Goal: Information Seeking & Learning: Check status

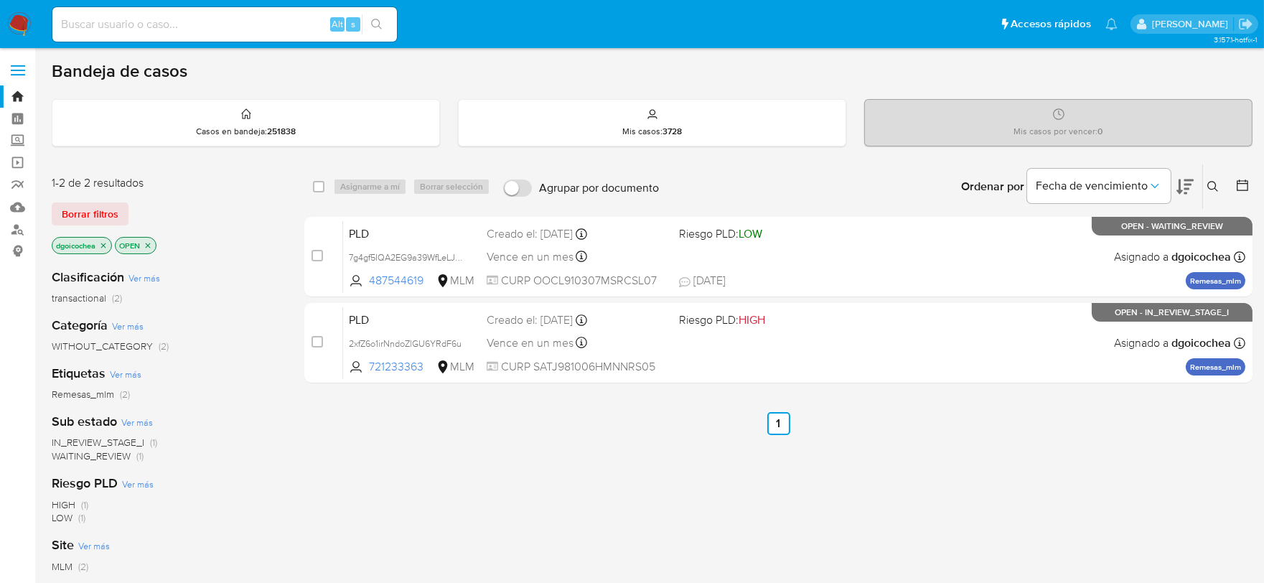
click at [1211, 184] on icon at bounding box center [1212, 186] width 11 height 11
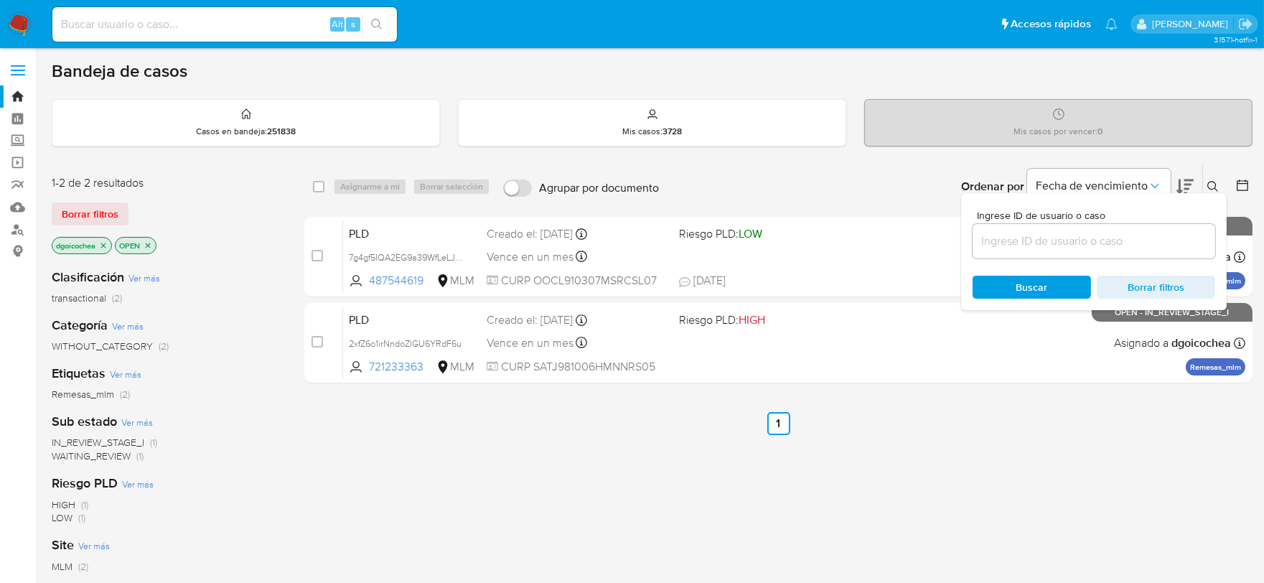
click at [1070, 249] on input at bounding box center [1094, 241] width 243 height 19
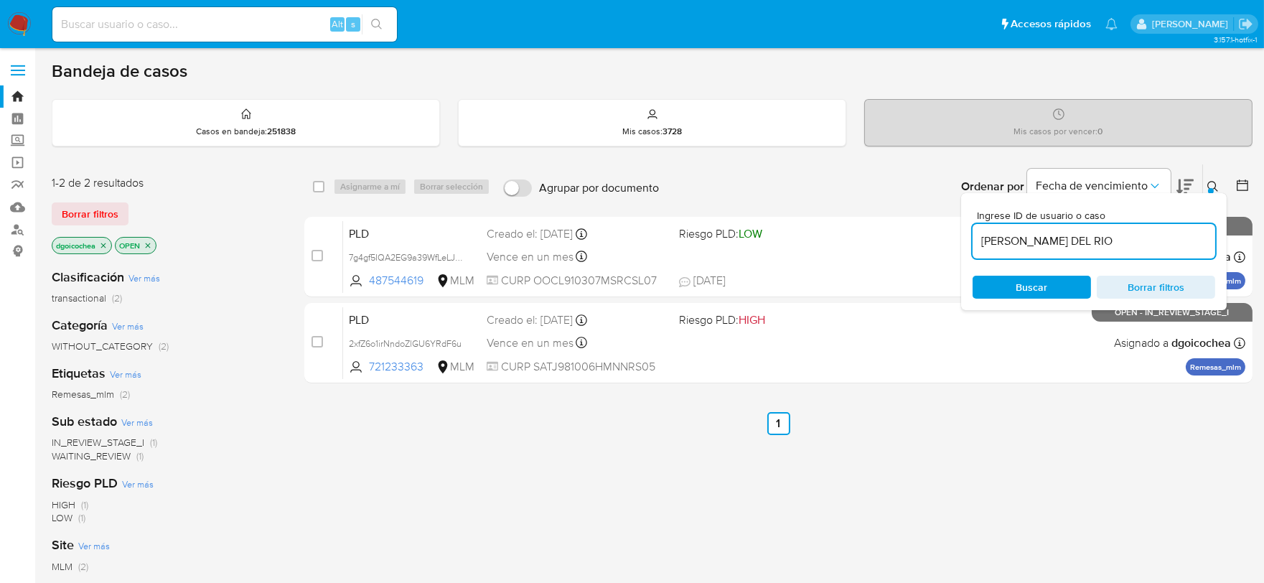
type input "DENILSON TORRES DEL RIO"
click at [1045, 239] on input at bounding box center [1094, 241] width 243 height 19
paste input "2214152978"
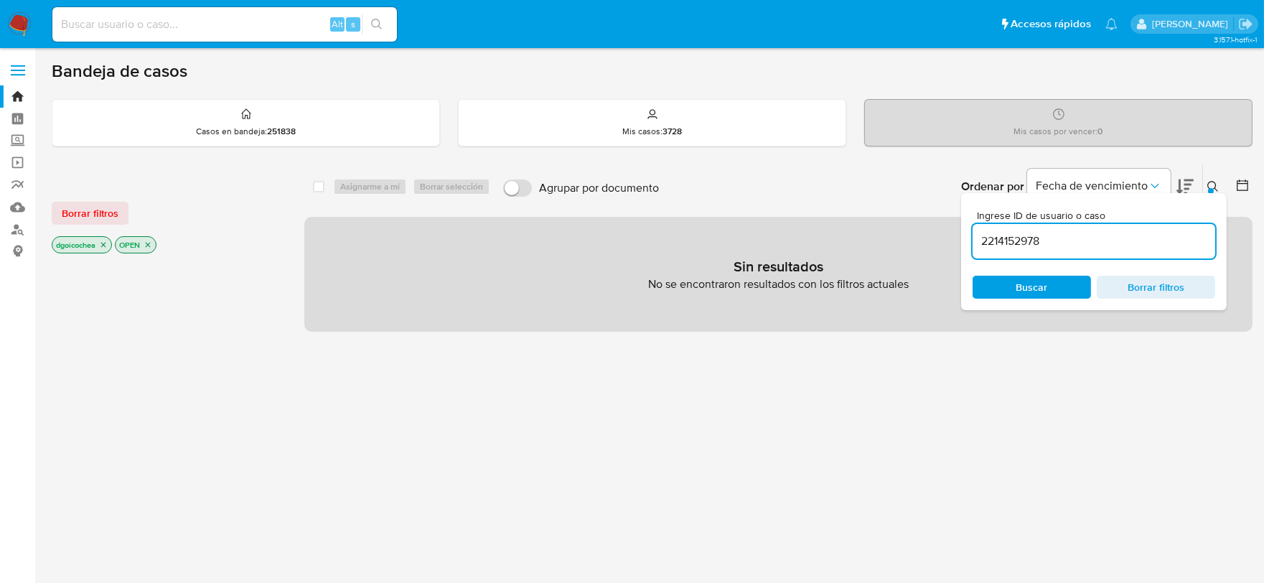
click at [1055, 238] on input "2214152978" at bounding box center [1094, 241] width 243 height 19
type input "2214152978"
click at [891, 284] on p "No se encontraron resultados con los filtros actuales" at bounding box center [778, 284] width 261 height 16
click at [1028, 289] on span "Buscar" at bounding box center [1032, 287] width 32 height 23
click at [81, 209] on span "Borrar filtros" at bounding box center [90, 213] width 57 height 20
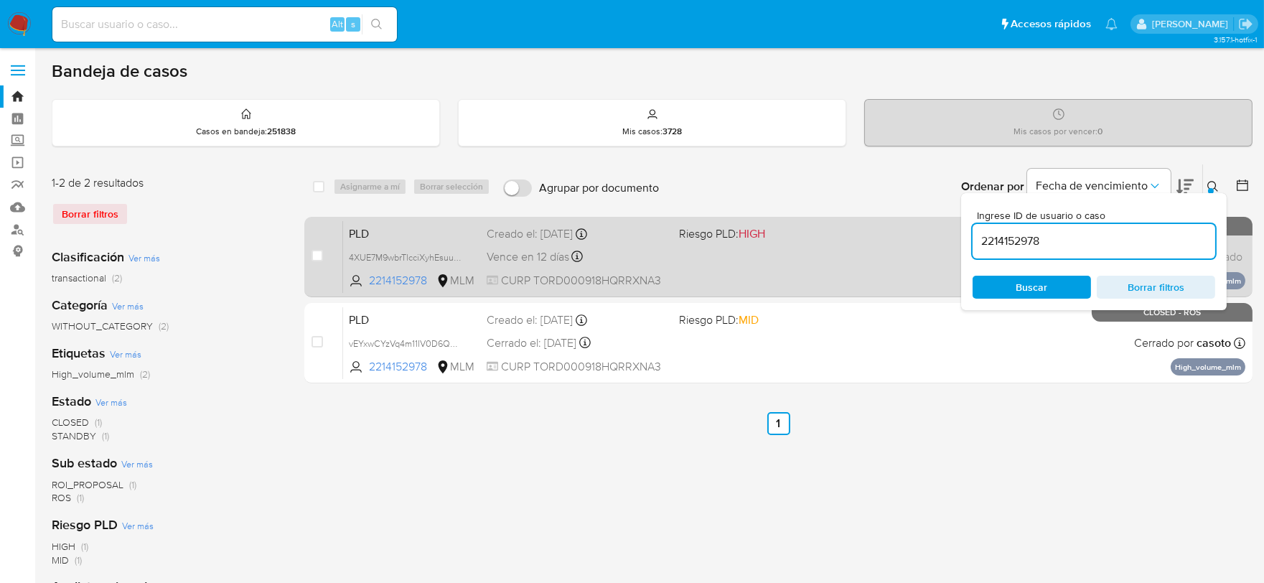
click at [361, 235] on span "PLD" at bounding box center [412, 232] width 126 height 19
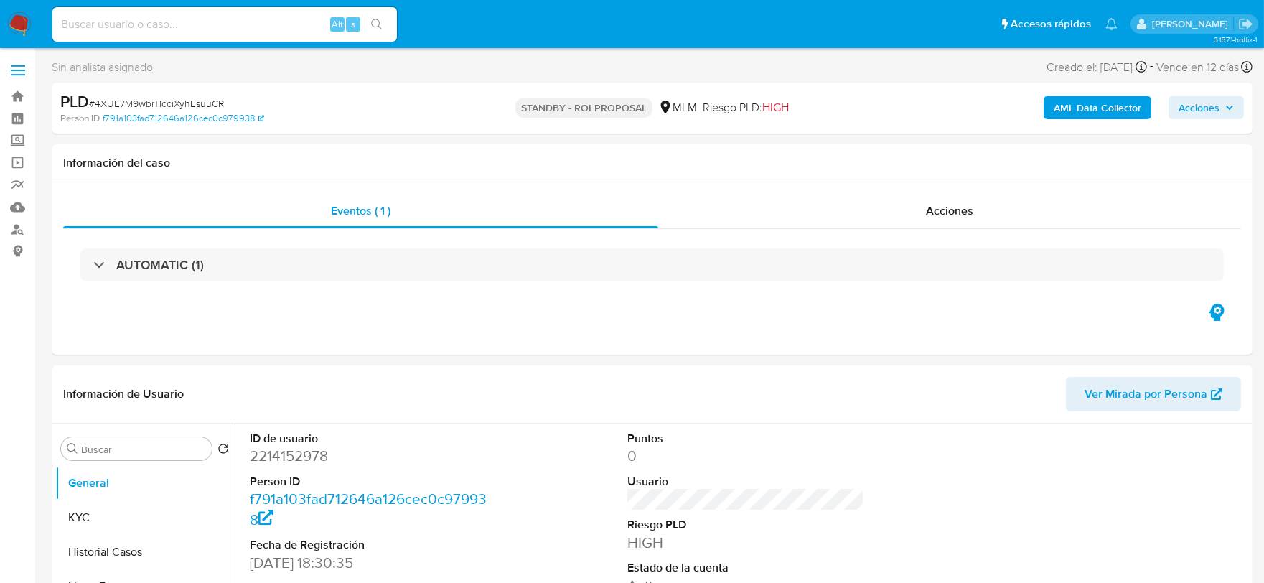
select select "10"
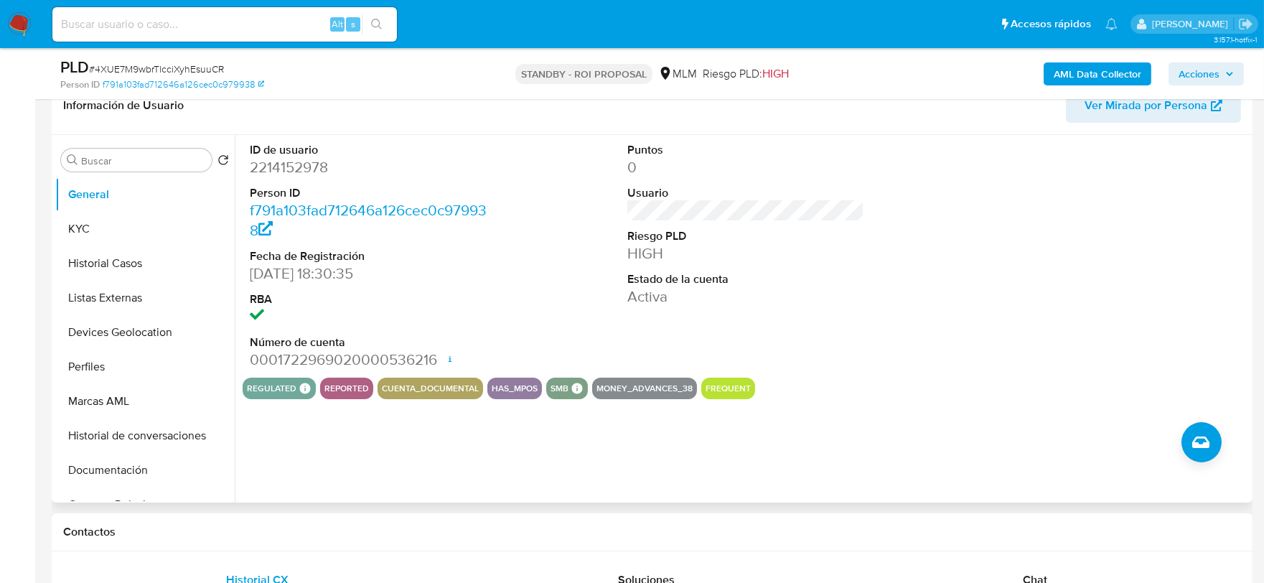
scroll to position [239, 0]
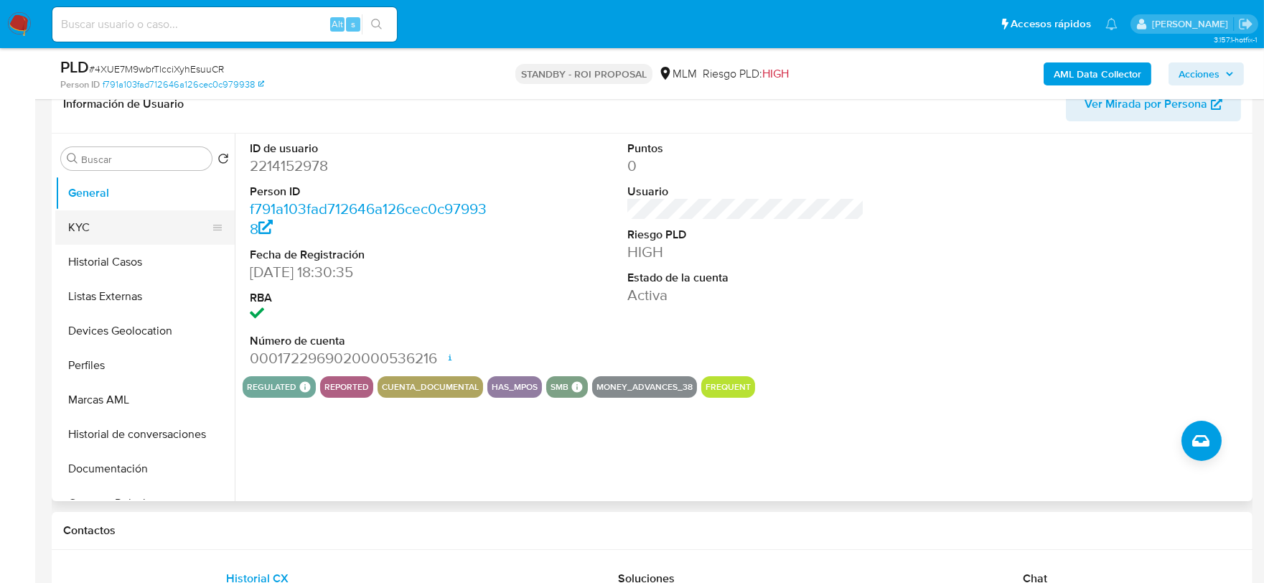
click at [154, 215] on button "KYC" at bounding box center [139, 227] width 168 height 34
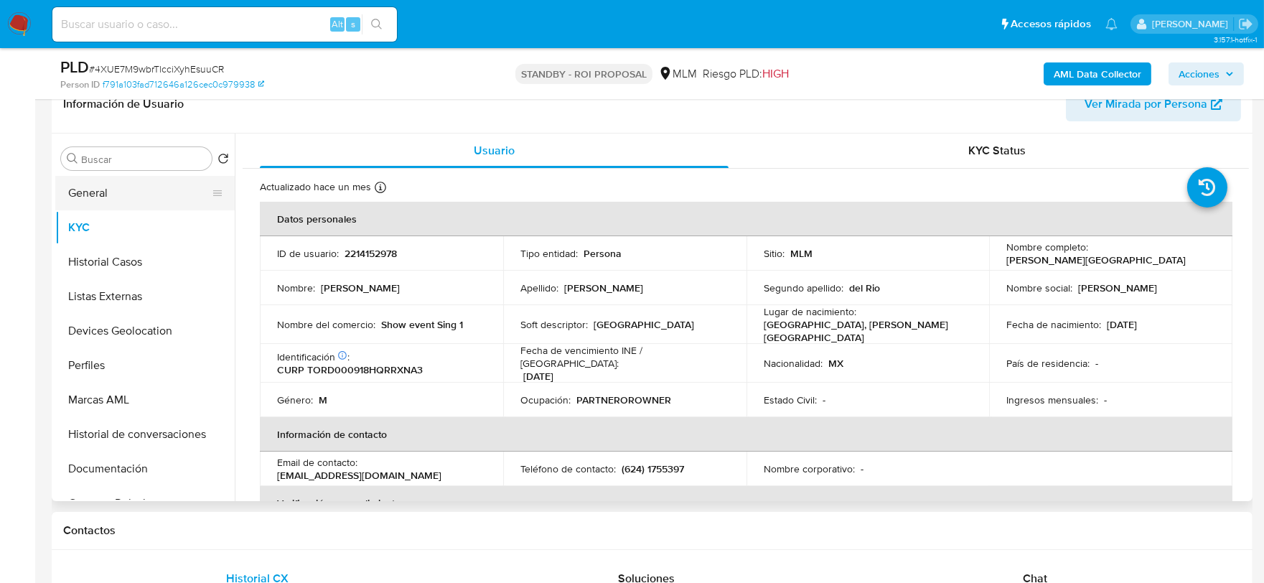
click at [116, 198] on button "General" at bounding box center [139, 193] width 168 height 34
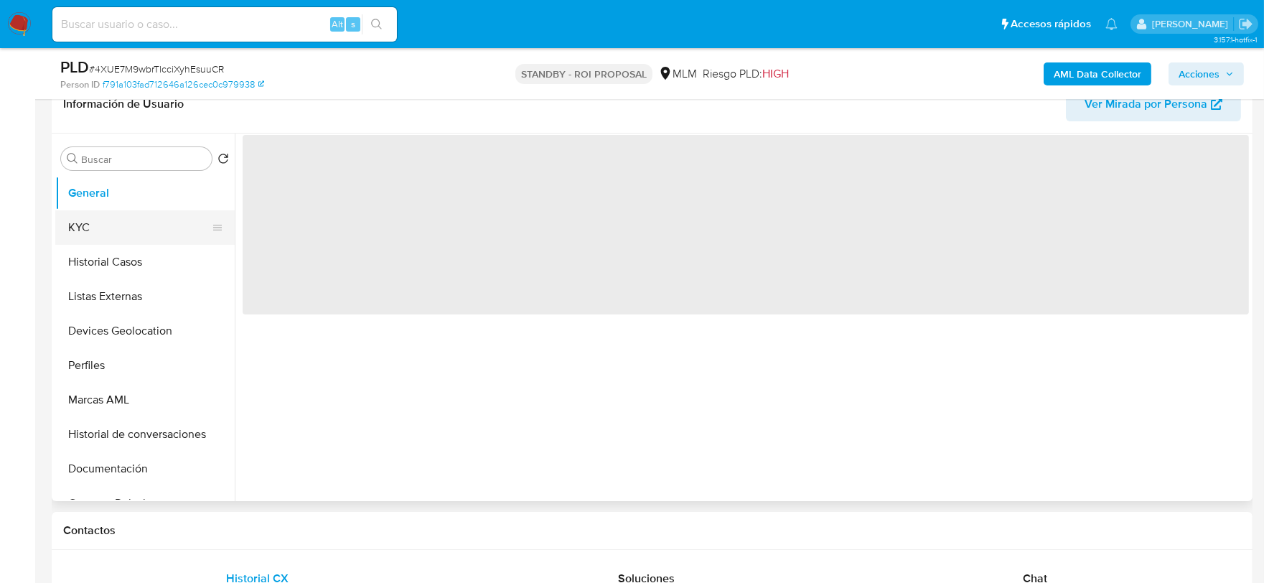
click at [95, 217] on button "KYC" at bounding box center [139, 227] width 168 height 34
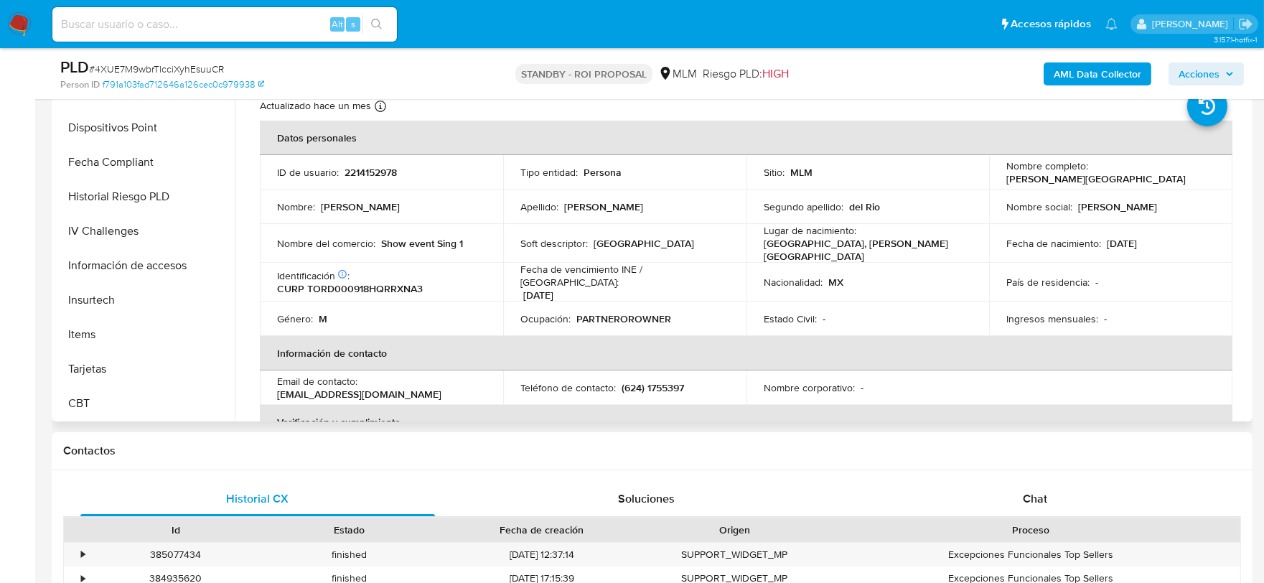
scroll to position [0, 0]
click at [126, 126] on button "Dispositivos Point" at bounding box center [139, 127] width 168 height 34
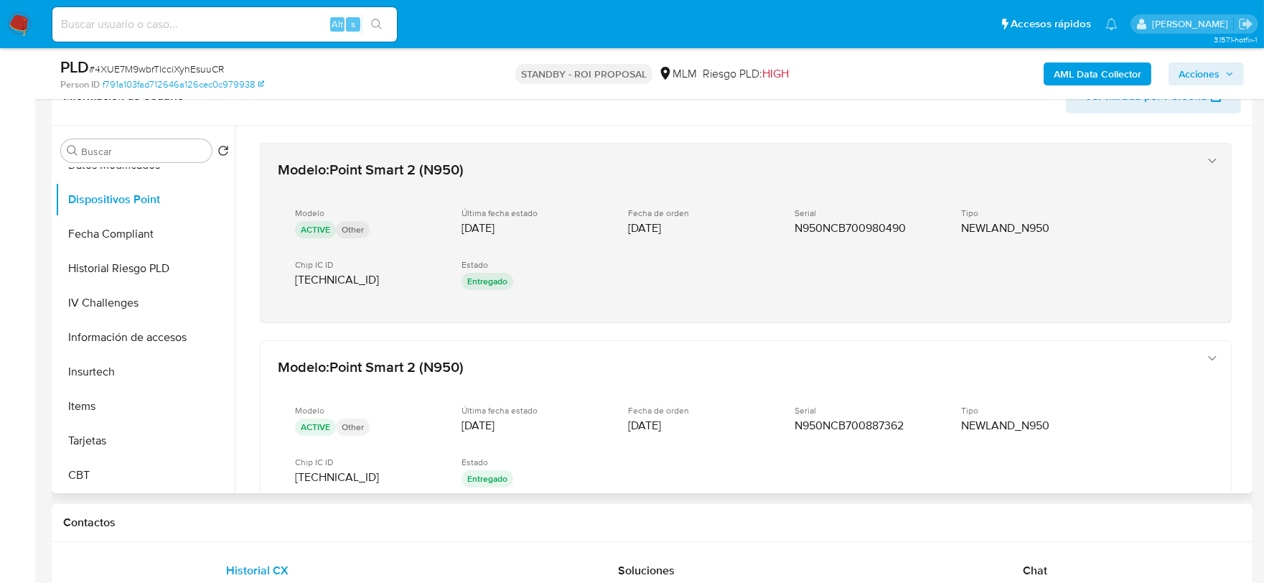
click at [655, 225] on span "18/10/2024" at bounding box center [644, 228] width 33 height 14
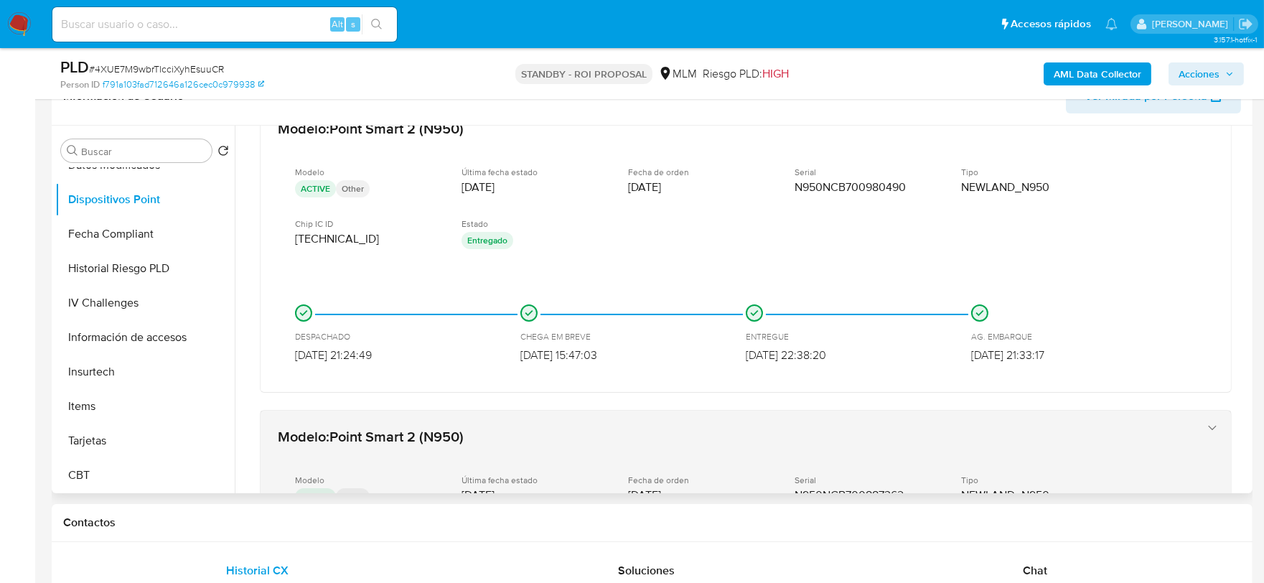
scroll to position [80, 0]
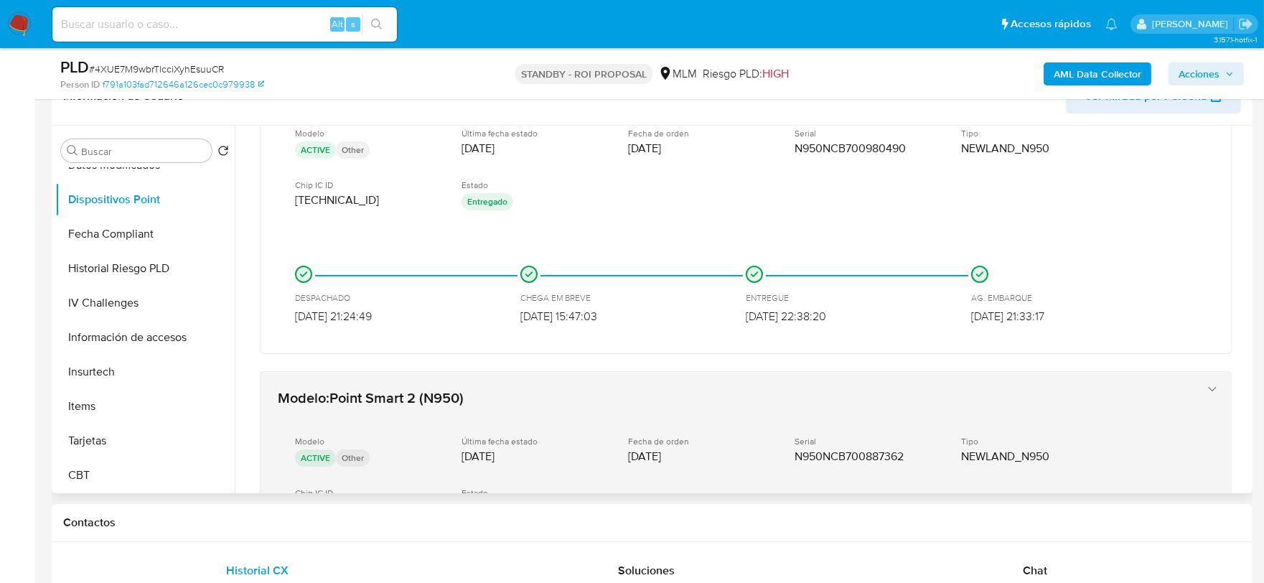
click at [686, 449] on div "Fecha de orden 18/10/2024" at bounding box center [700, 450] width 144 height 28
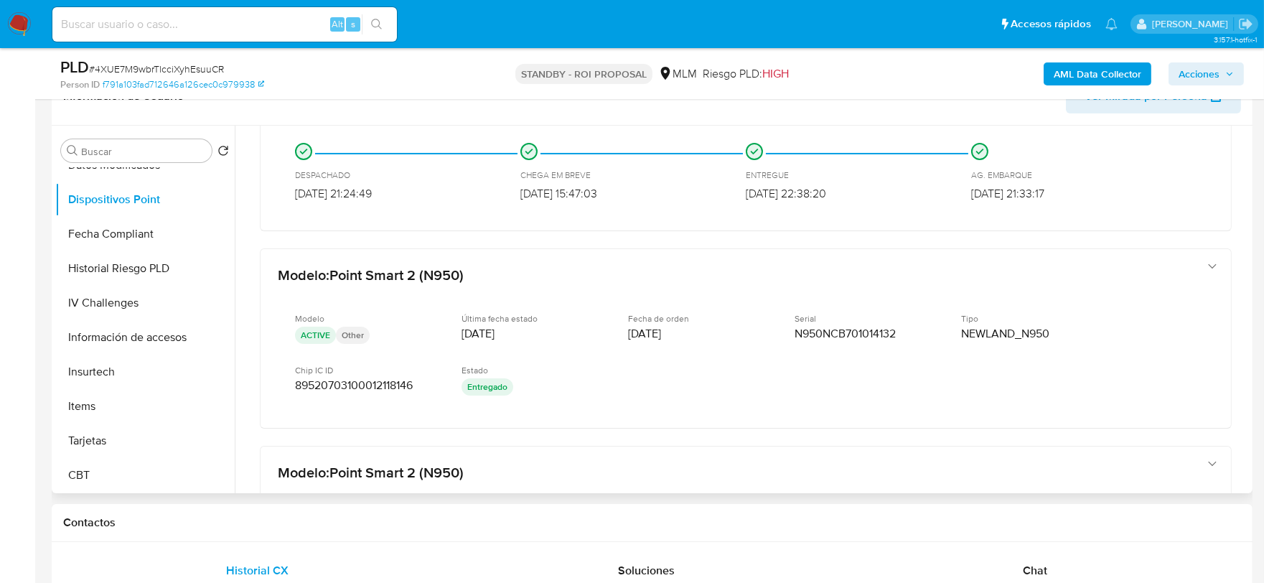
scroll to position [558, 0]
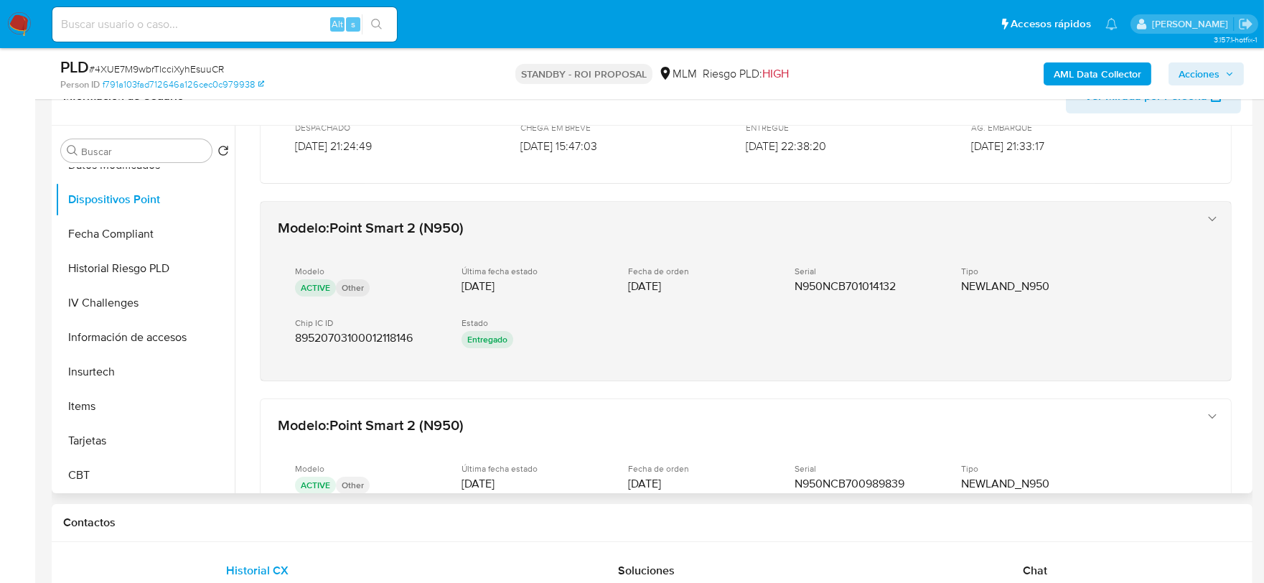
click at [696, 324] on div "Modelo ACTIVE Other Última fecha estado 15/01/2025 Fecha de orden 15/01/2025 Se…" at bounding box center [731, 308] width 907 height 109
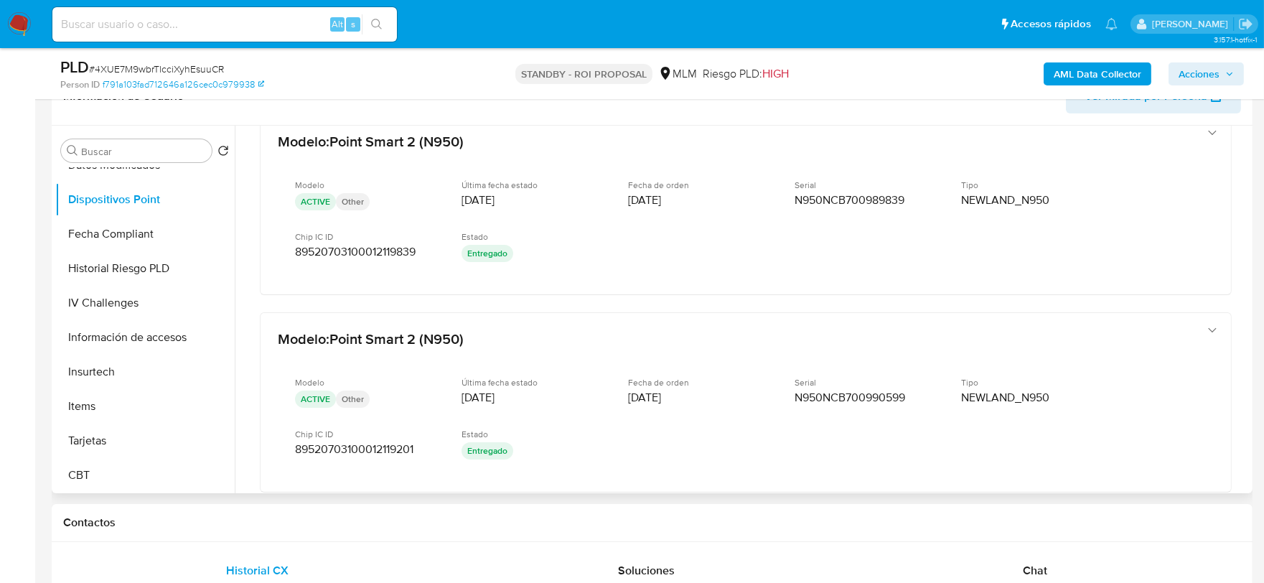
scroll to position [957, 0]
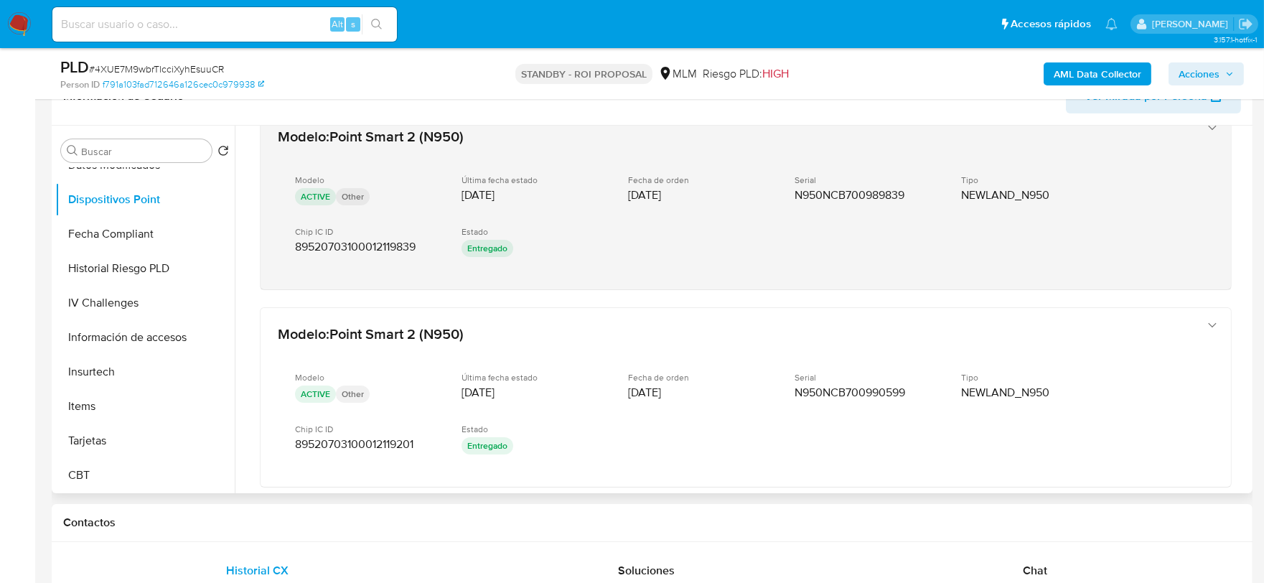
click at [657, 243] on div "Modelo ACTIVE Other Última fecha estado 15/01/2025 Fecha de orden 15/01/2025 Se…" at bounding box center [731, 217] width 907 height 109
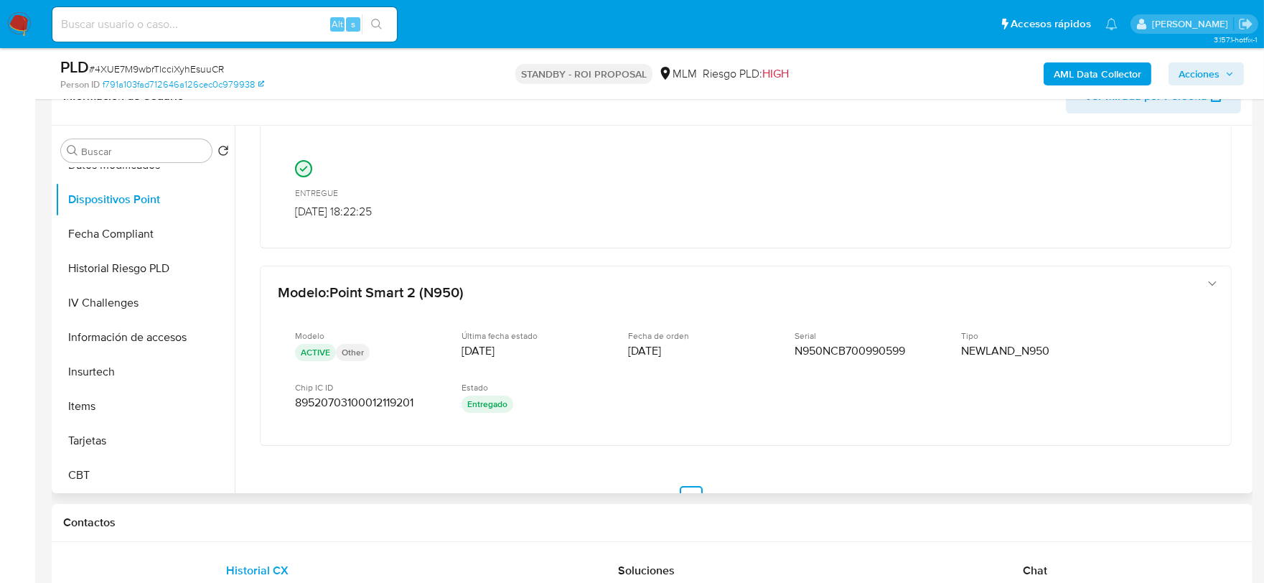
scroll to position [1143, 0]
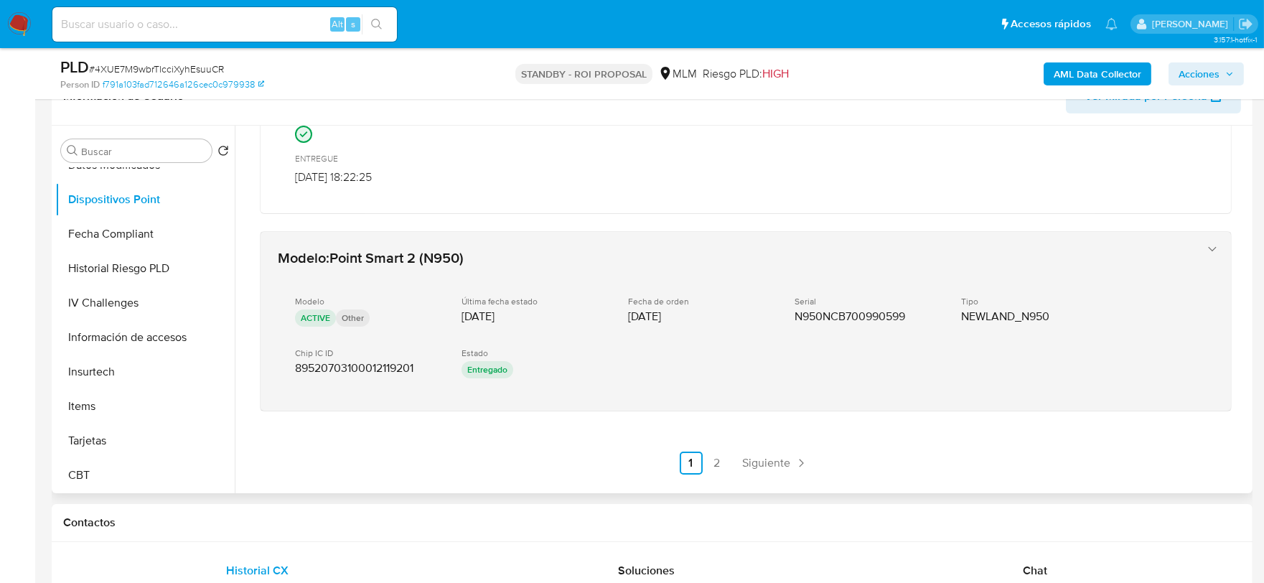
click at [687, 367] on div "Modelo ACTIVE Other Última fecha estado 15/01/2025 Fecha de orden 15/01/2025 Se…" at bounding box center [731, 338] width 907 height 109
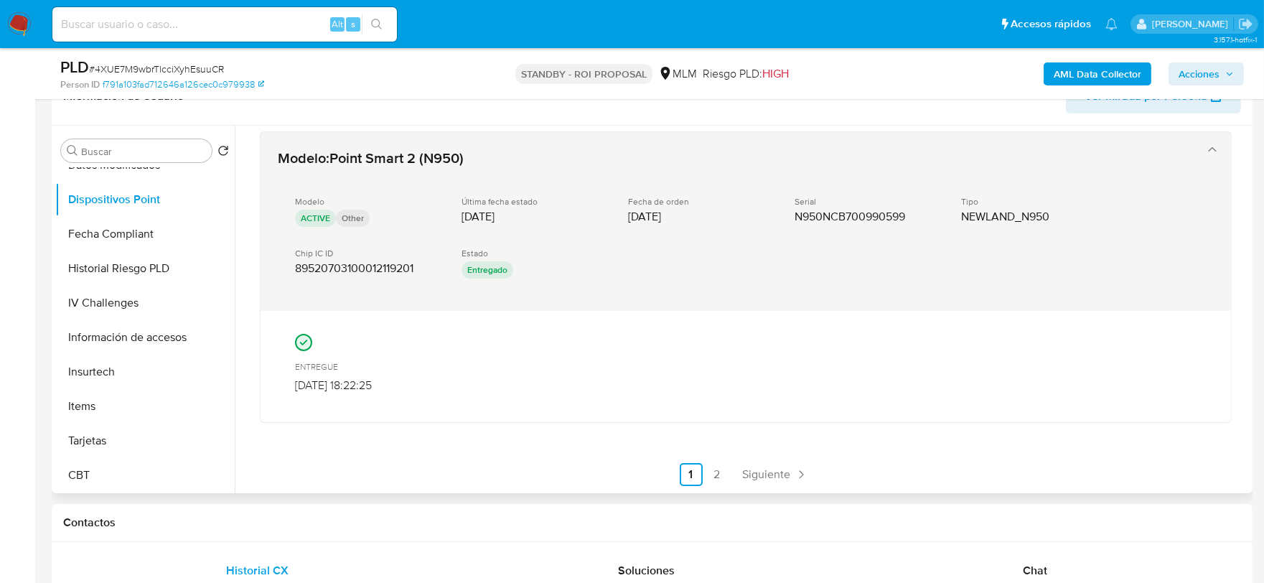
scroll to position [1253, 0]
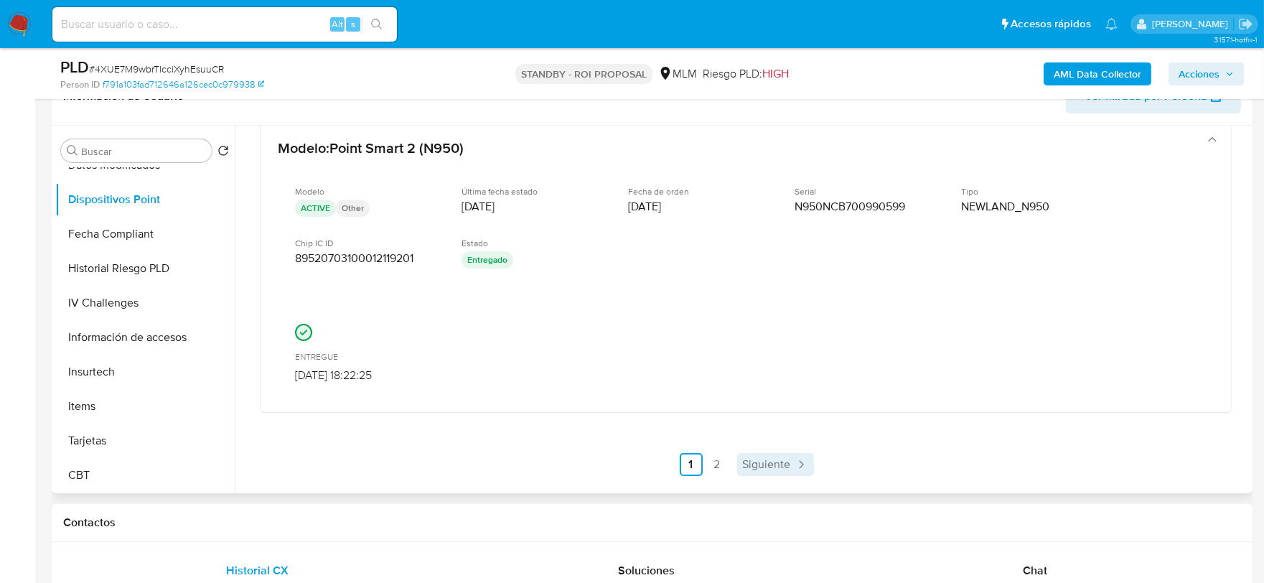
click at [764, 459] on span "Siguiente" at bounding box center [767, 464] width 48 height 11
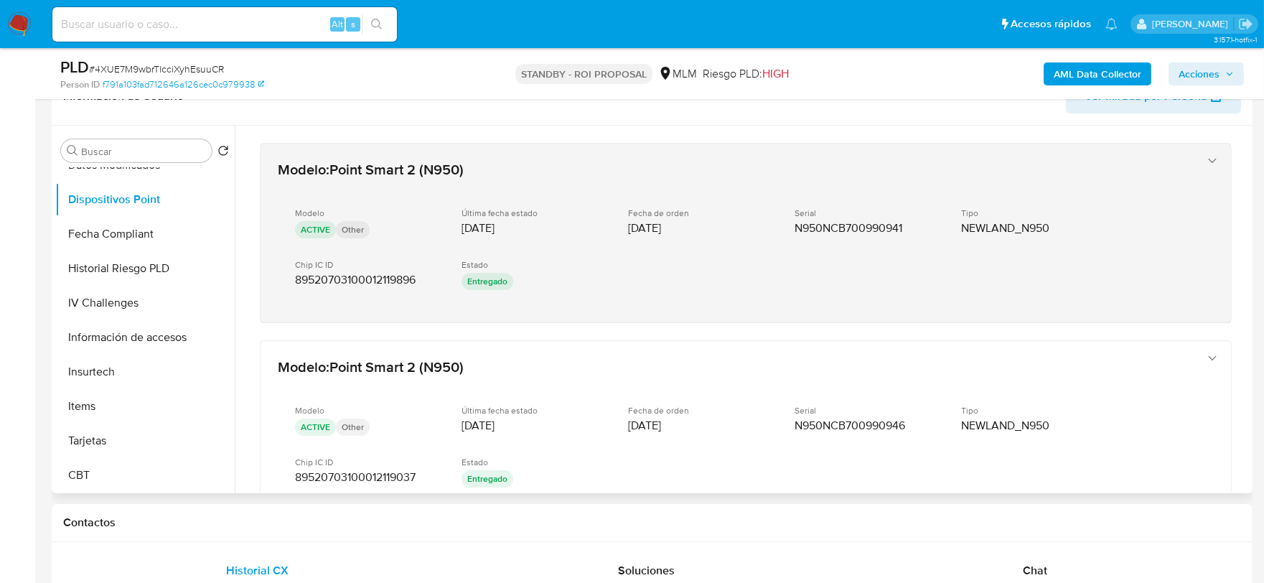
click at [661, 230] on span "15/01/2025" at bounding box center [644, 228] width 33 height 14
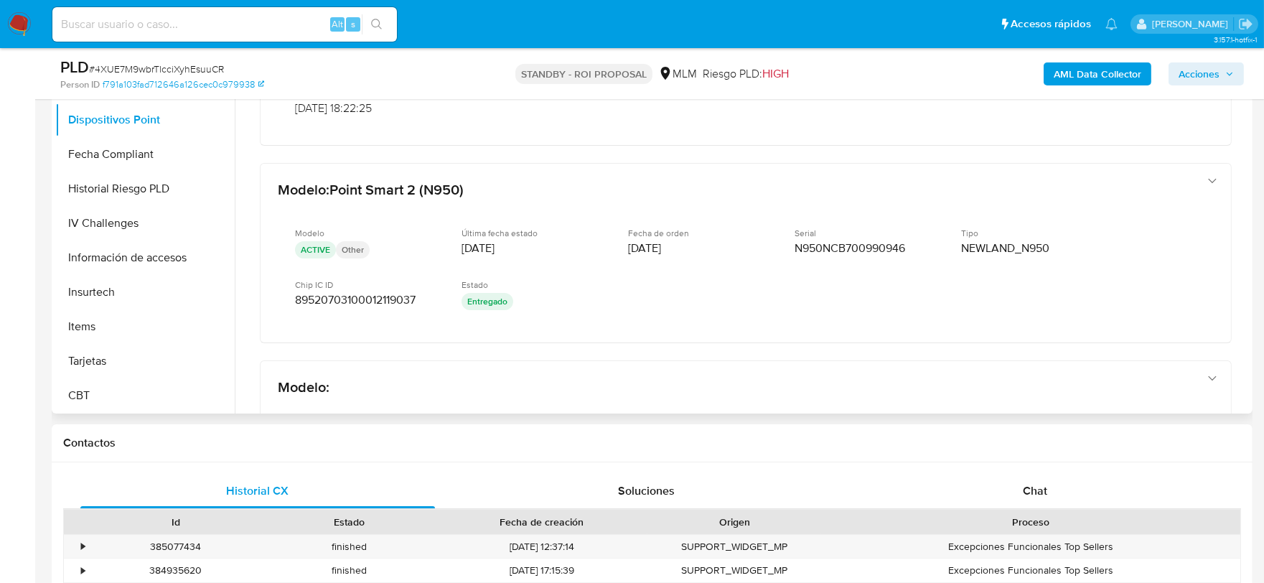
scroll to position [239, 0]
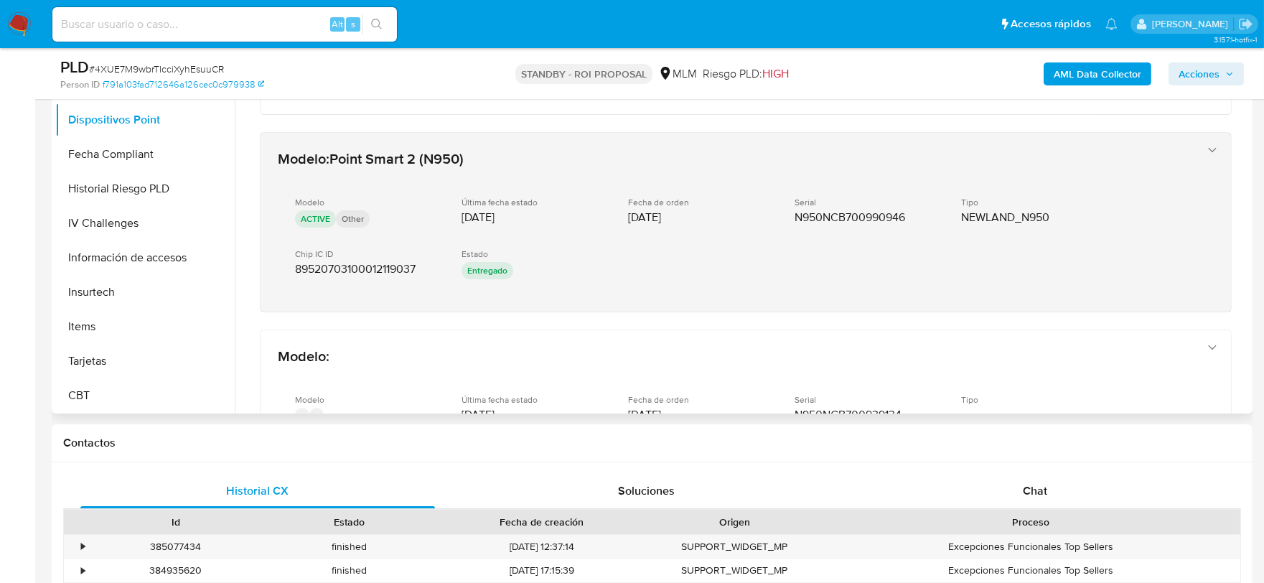
click at [676, 255] on div "Modelo ACTIVE Other Última fecha estado 15/01/2025 Fecha de orden 15/01/2025 Se…" at bounding box center [731, 239] width 907 height 109
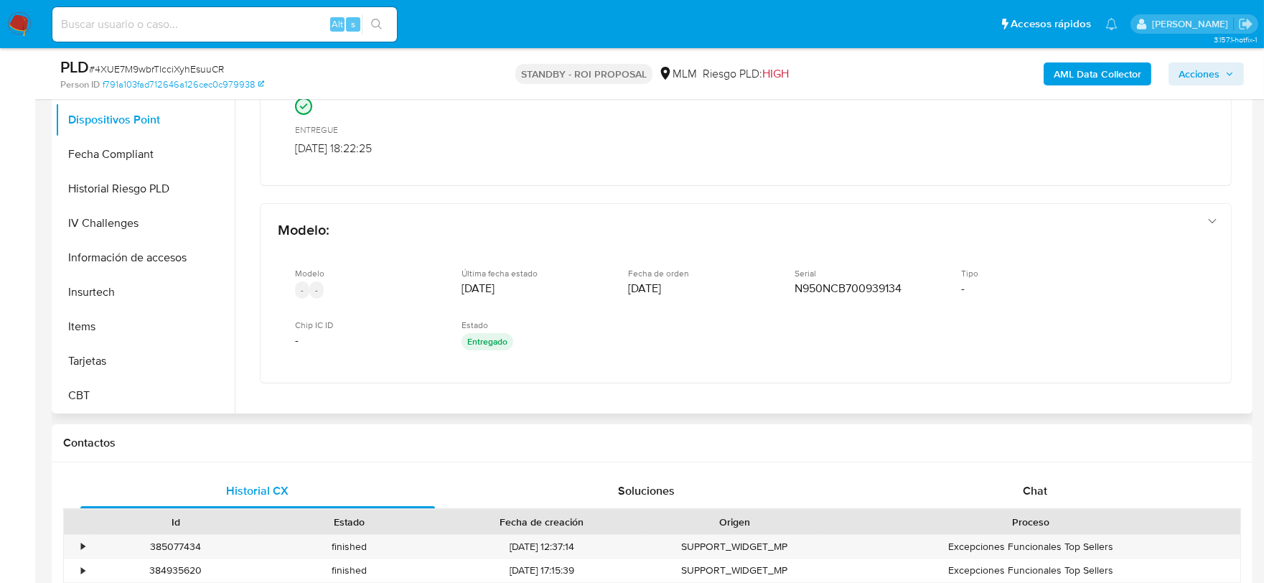
scroll to position [478, 0]
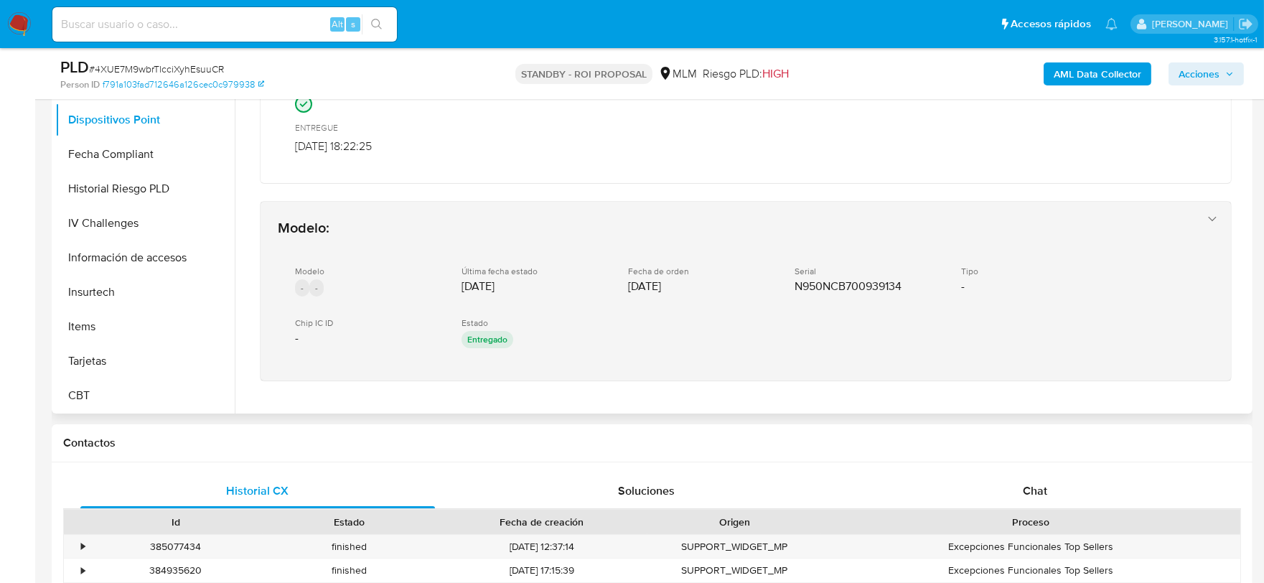
click at [686, 298] on div "Modelo - - Última fecha estado 15/01/2025 Fecha de orden 15/01/2025 Serial N950…" at bounding box center [731, 308] width 907 height 109
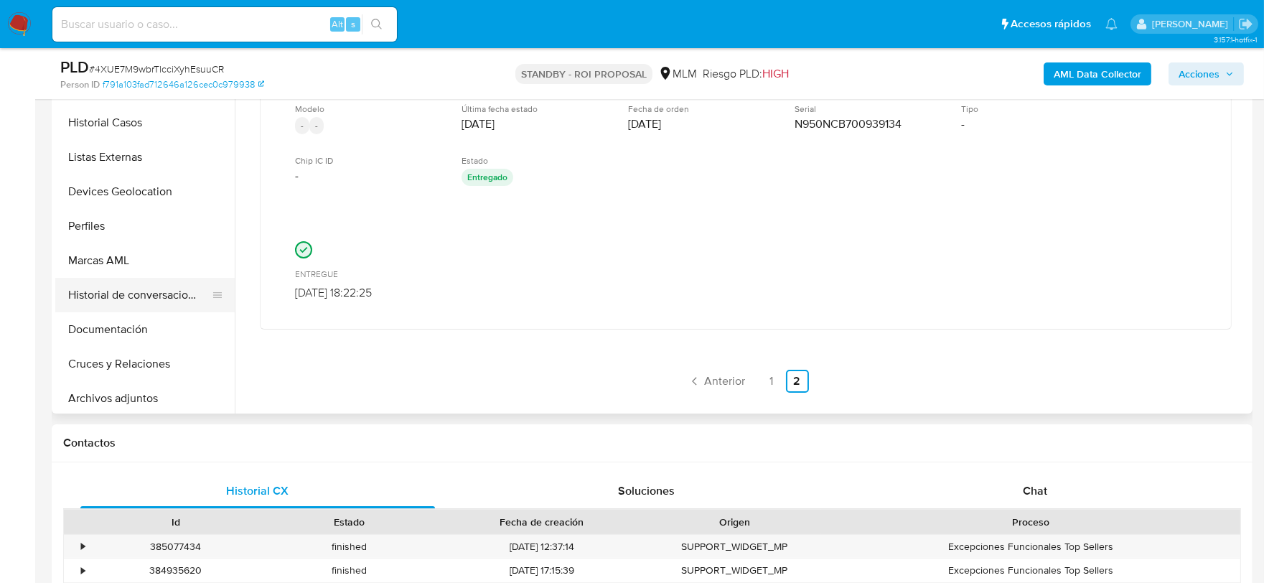
scroll to position [80, 0]
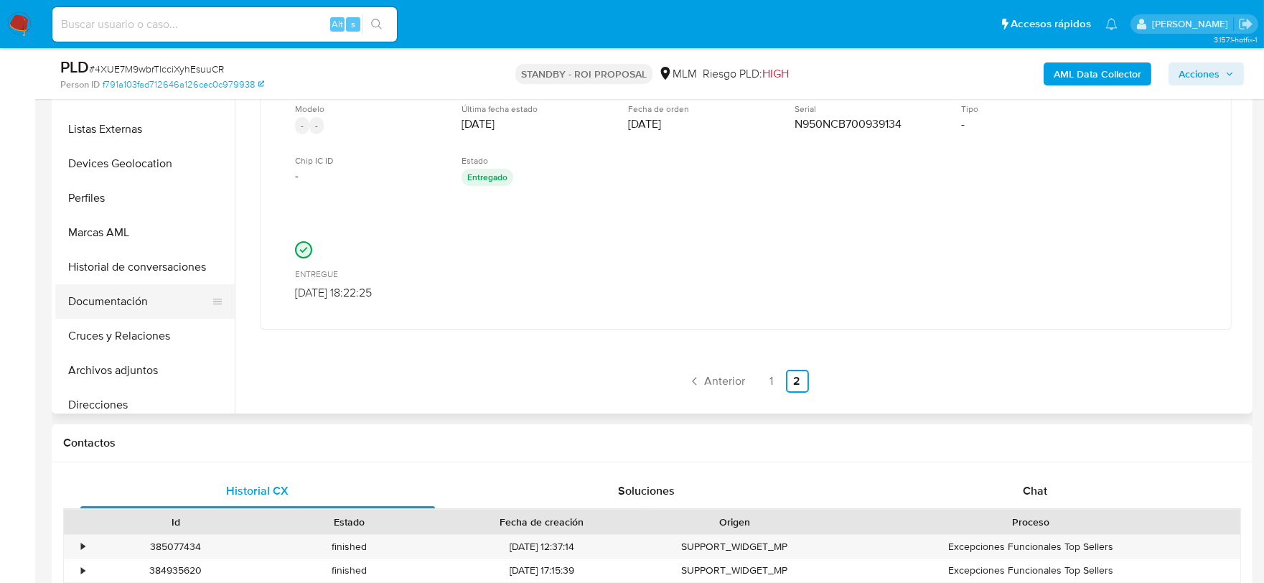
click at [122, 299] on button "Documentación" at bounding box center [139, 301] width 168 height 34
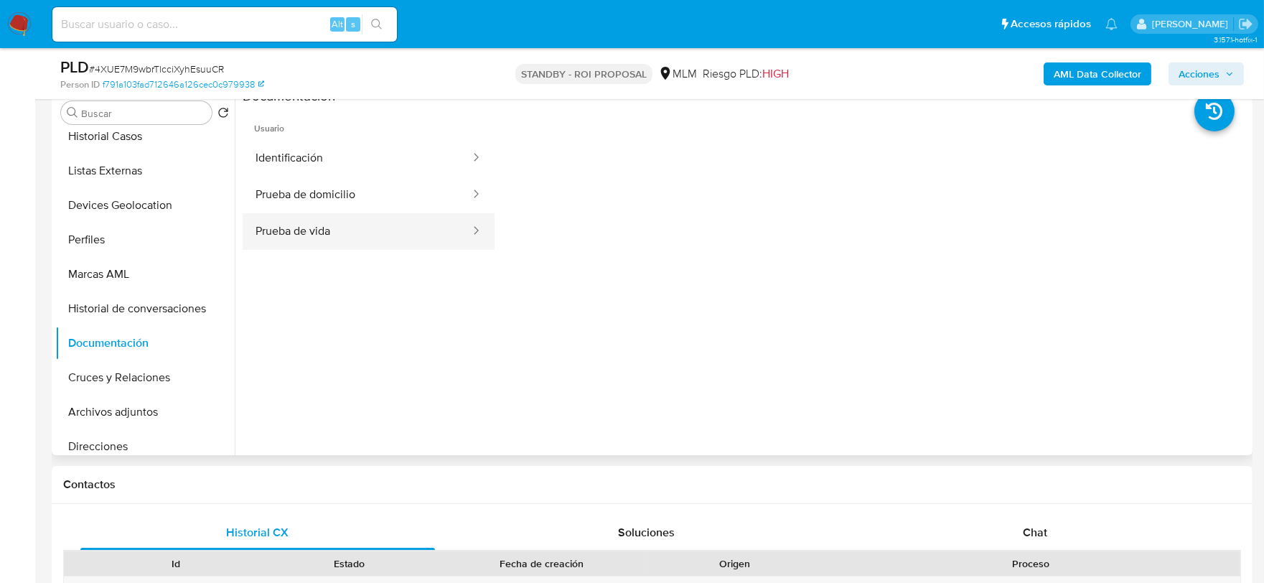
scroll to position [247, 0]
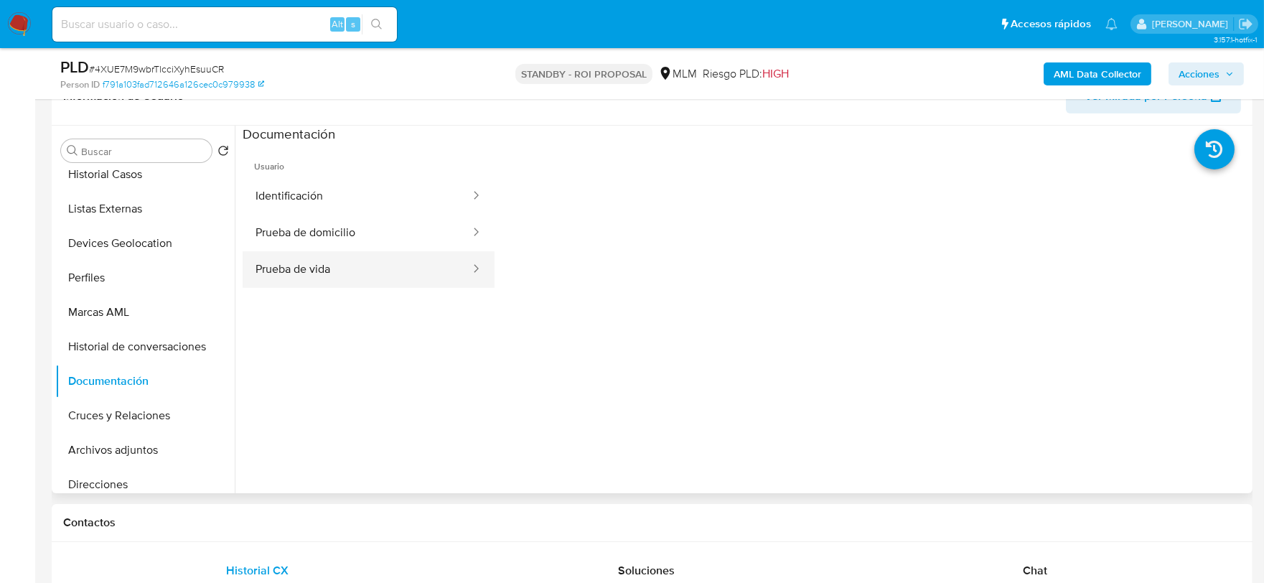
click at [335, 257] on button "Prueba de vida" at bounding box center [357, 269] width 229 height 37
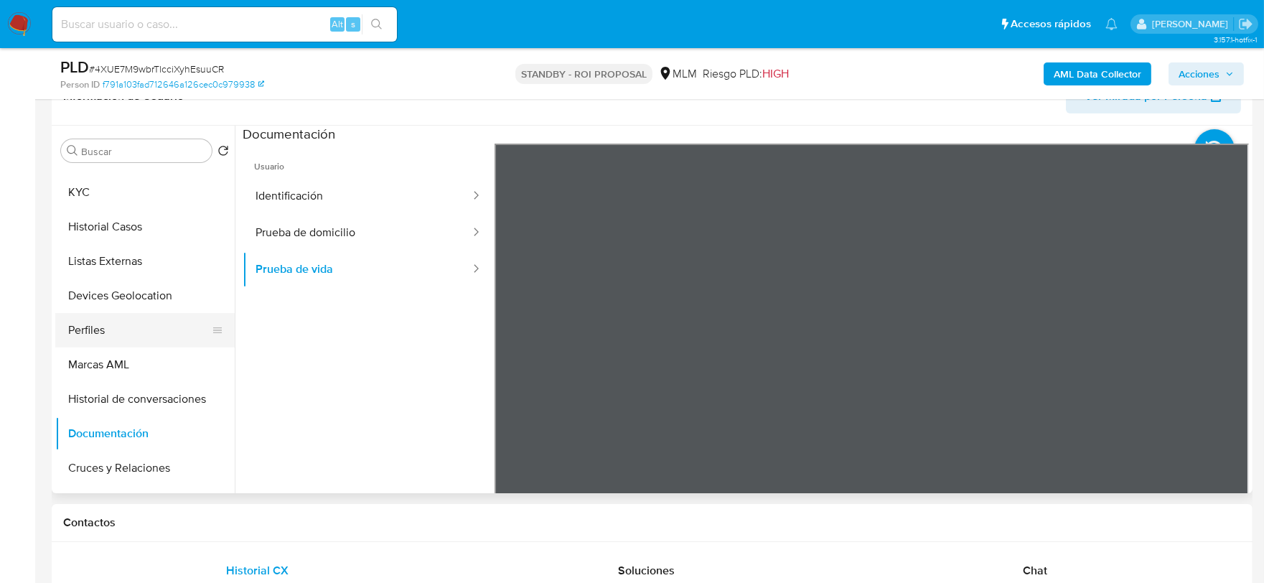
scroll to position [0, 0]
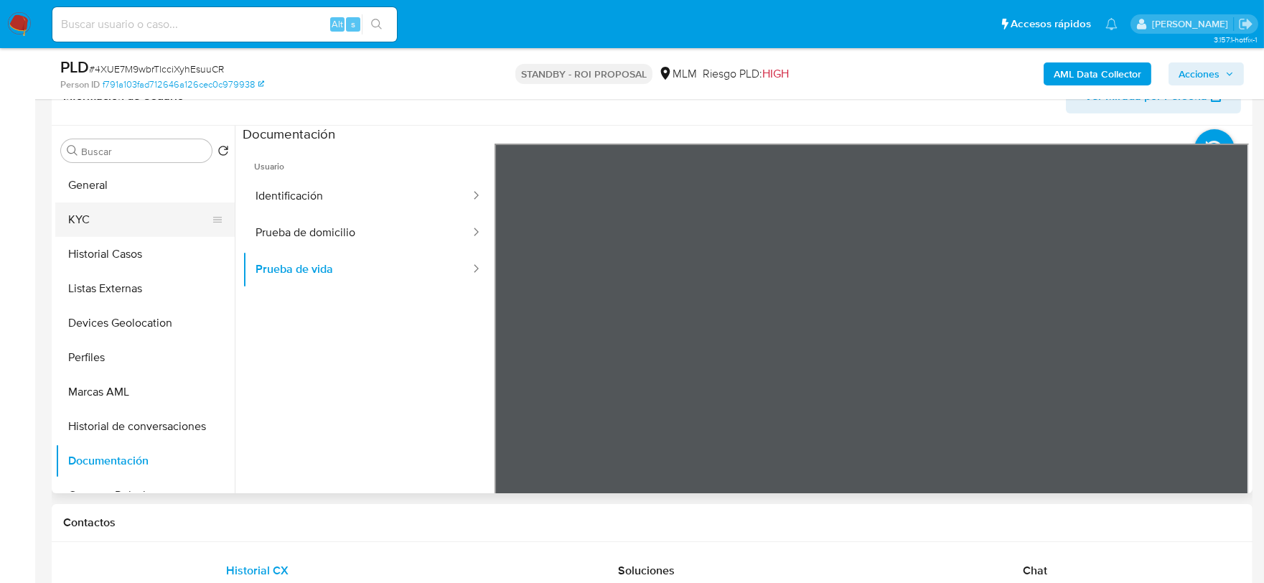
click at [126, 205] on button "KYC" at bounding box center [139, 219] width 168 height 34
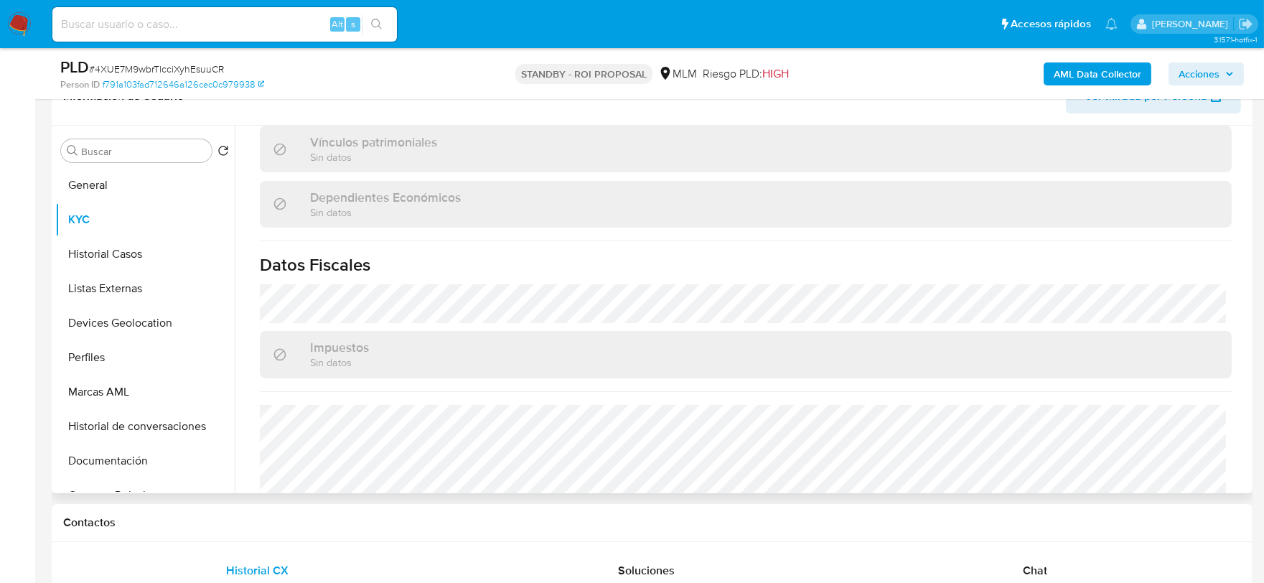
scroll to position [887, 0]
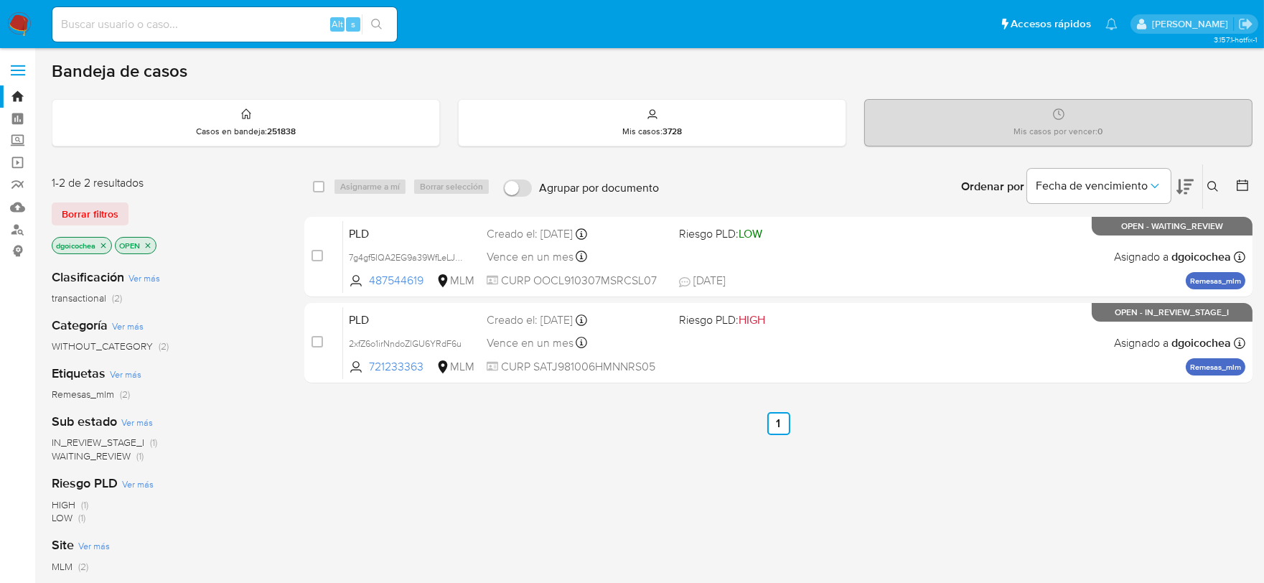
click at [1215, 183] on icon at bounding box center [1212, 186] width 11 height 11
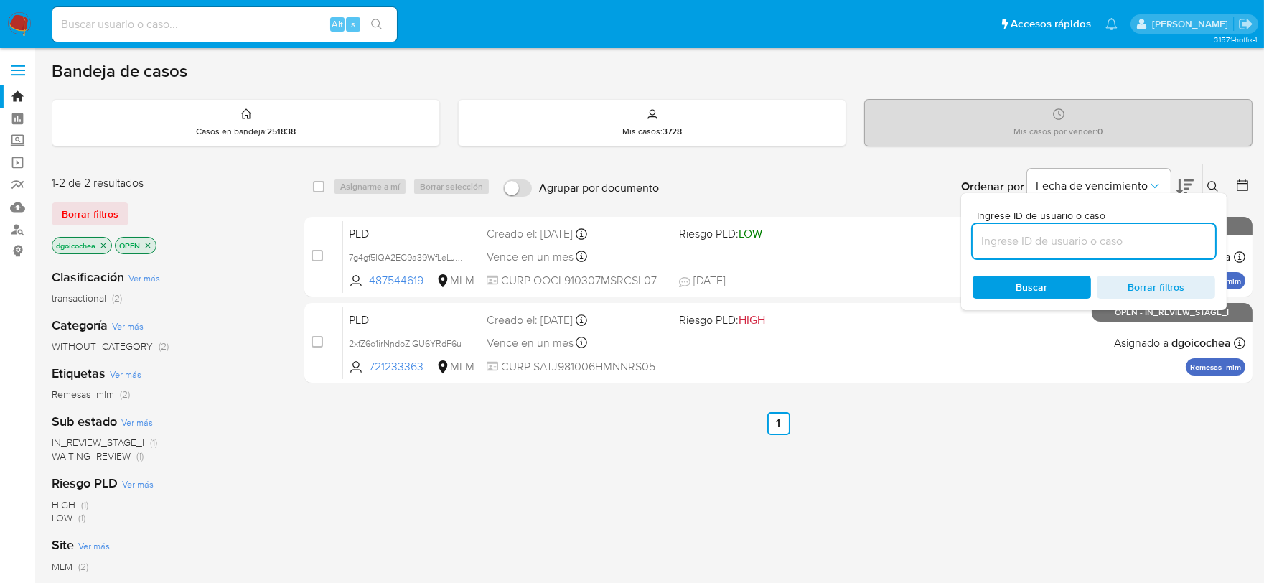
click at [1109, 248] on input at bounding box center [1094, 241] width 243 height 19
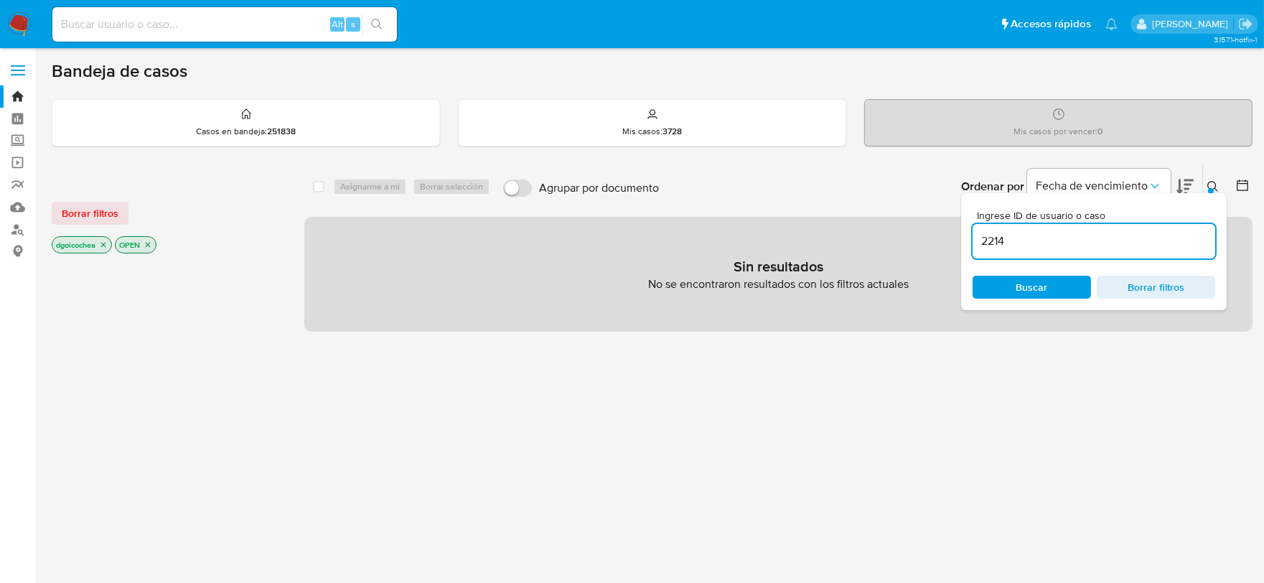
drag, startPoint x: 1109, startPoint y: 248, endPoint x: 1115, endPoint y: 240, distance: 10.2
click at [1109, 248] on input "2214" at bounding box center [1094, 241] width 243 height 19
type input "2214152978"
click at [1151, 237] on input "2214152978" at bounding box center [1094, 241] width 243 height 19
click at [90, 211] on span "Borrar filtros" at bounding box center [90, 213] width 57 height 20
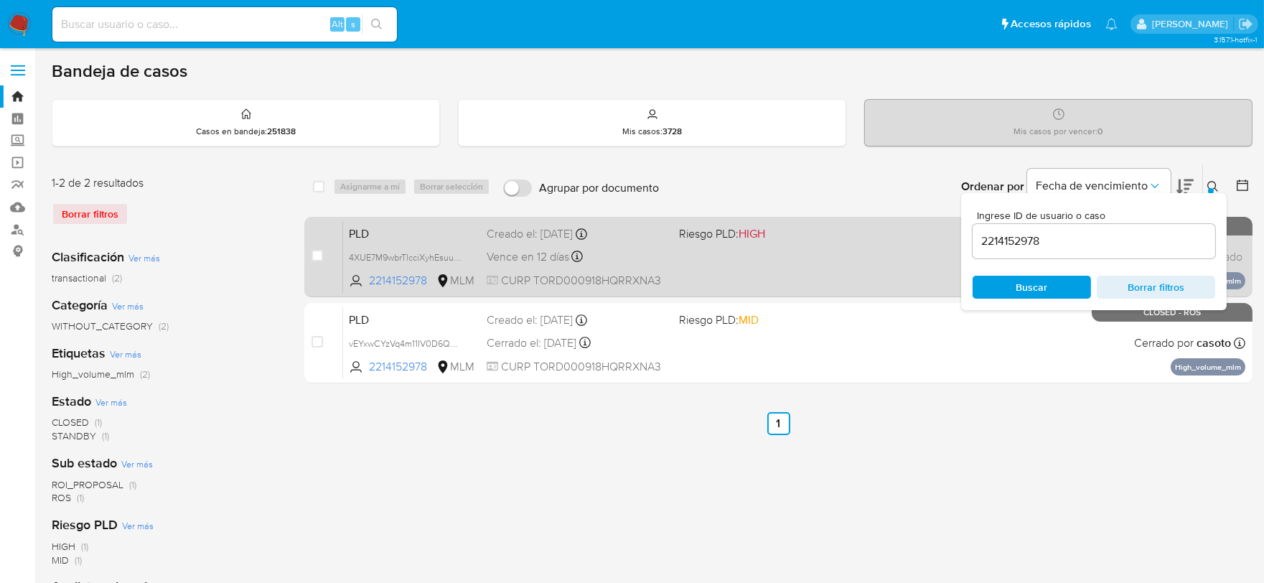
click at [364, 231] on span "PLD" at bounding box center [412, 232] width 126 height 19
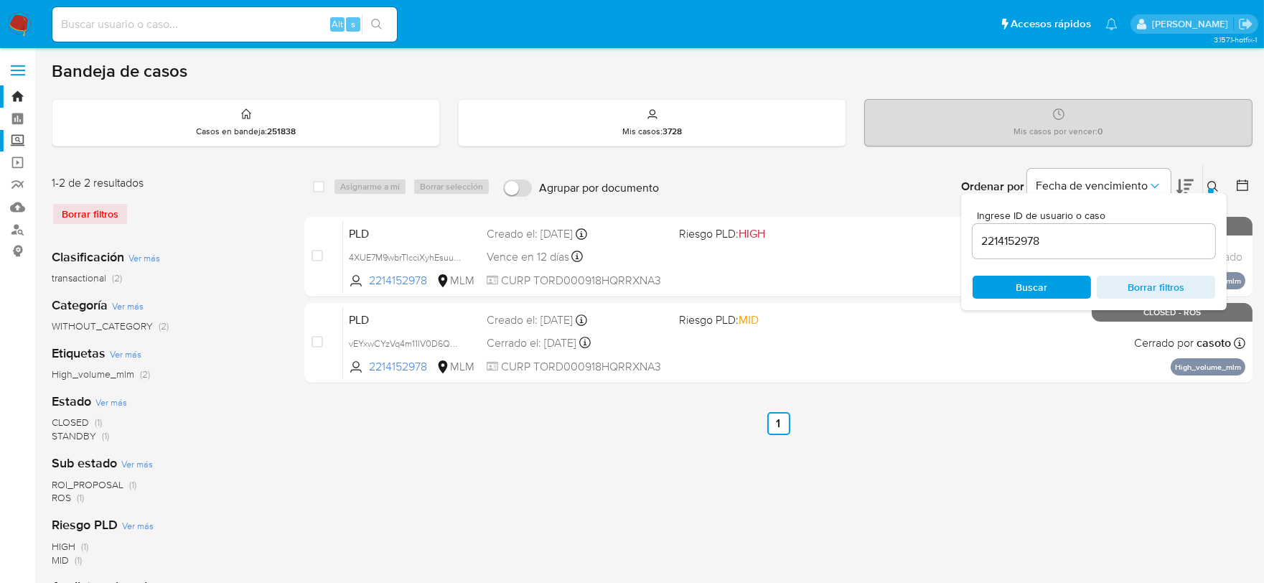
click at [19, 142] on label "Screening" at bounding box center [85, 141] width 171 height 22
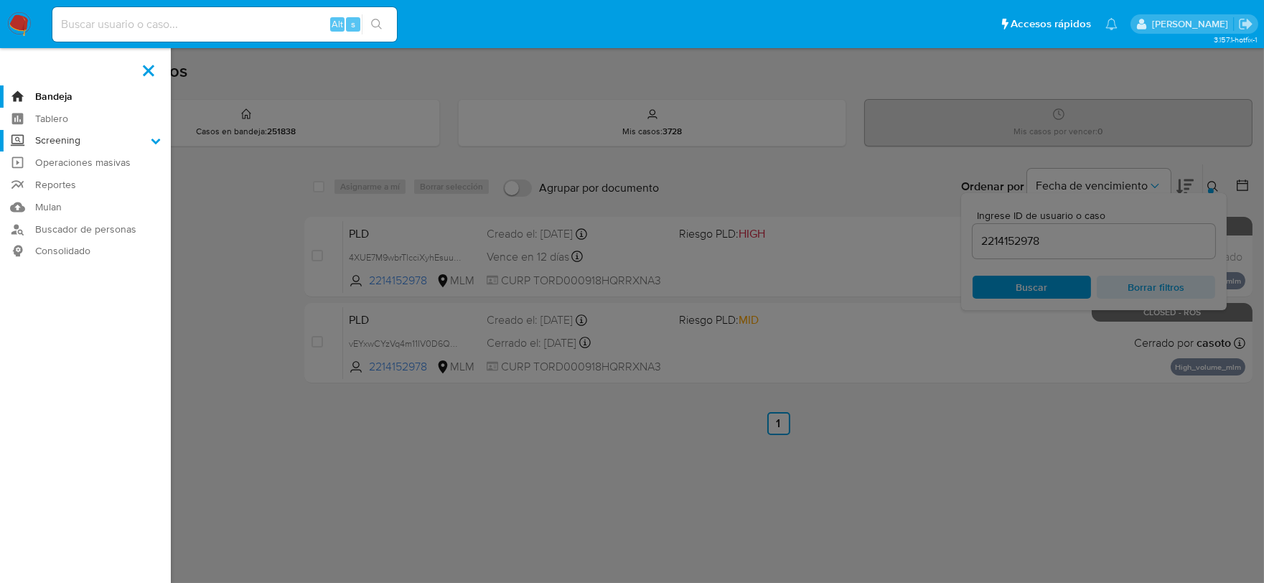
click at [0, 0] on input "Screening" at bounding box center [0, 0] width 0 height 0
click at [69, 192] on link "Herramientas" at bounding box center [85, 197] width 171 height 18
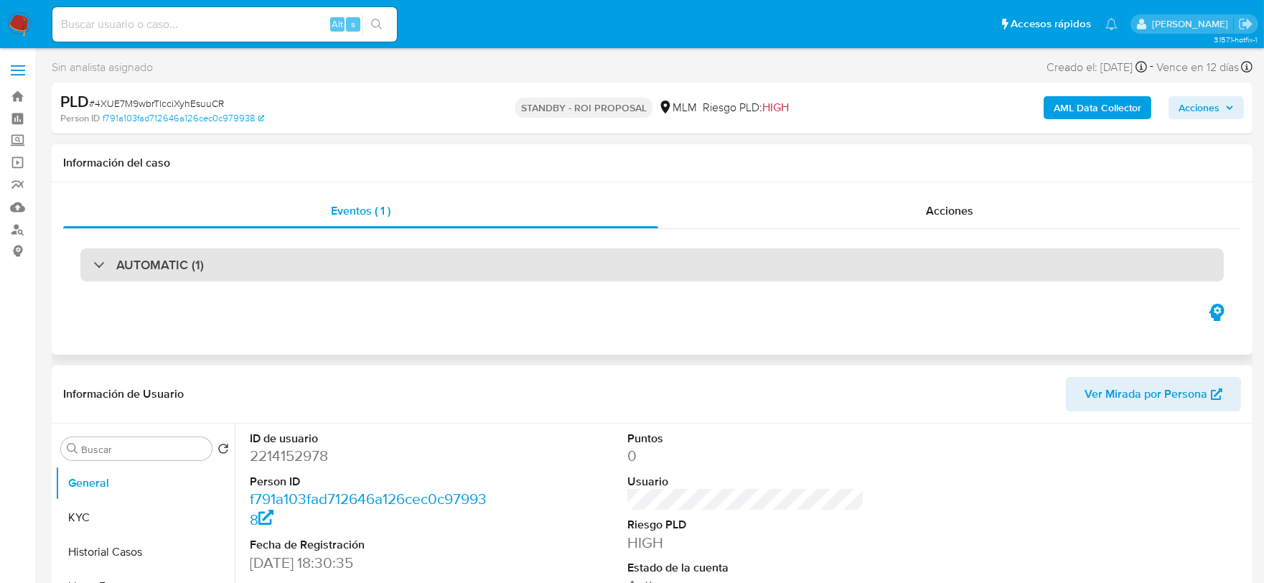
select select "10"
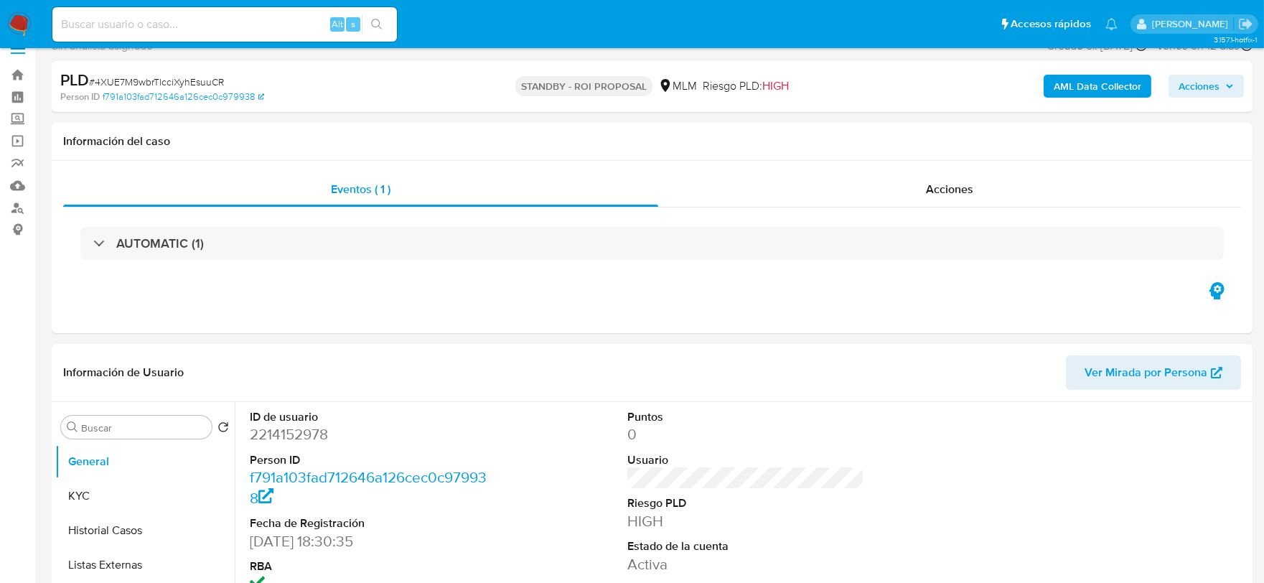
scroll to position [80, 0]
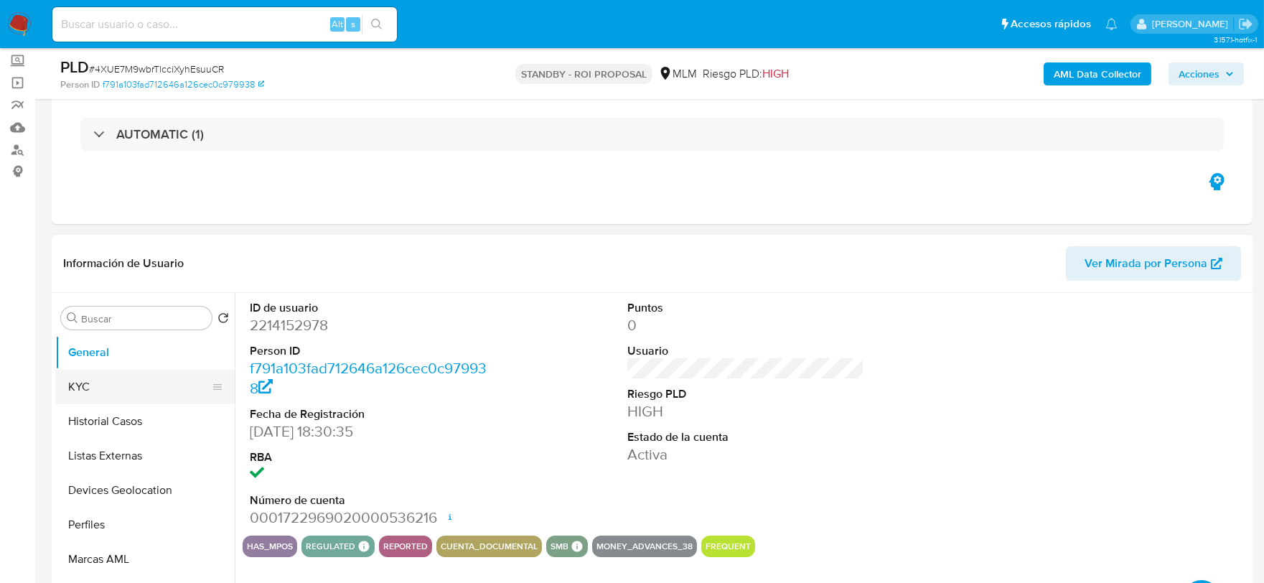
click at [115, 395] on button "KYC" at bounding box center [139, 387] width 168 height 34
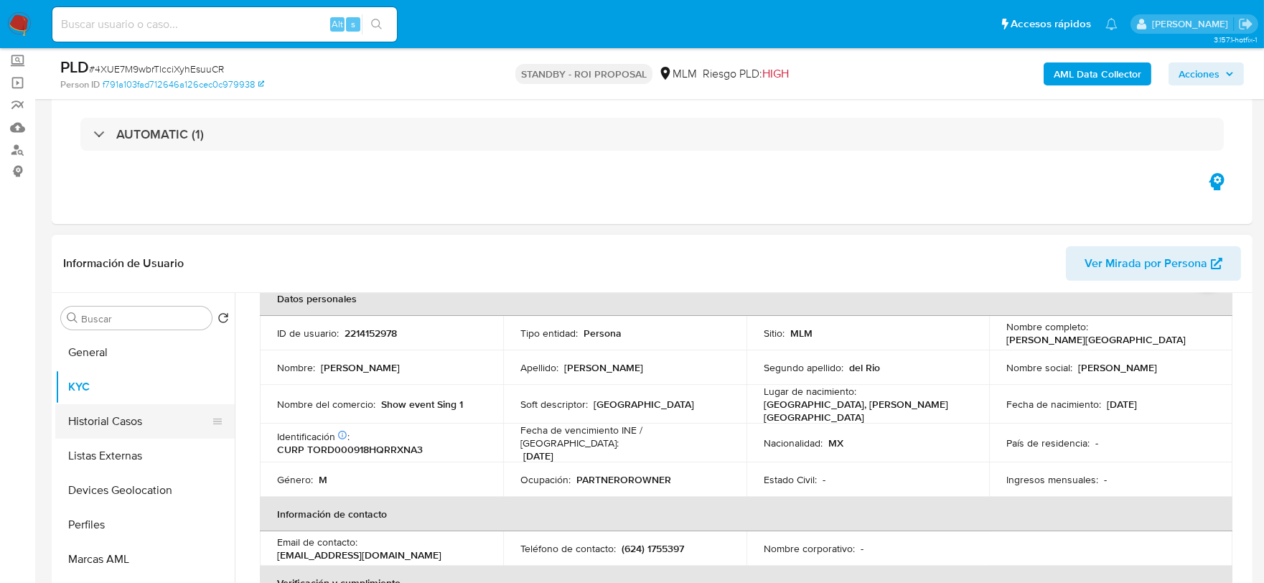
click at [120, 409] on button "Historial Casos" at bounding box center [139, 421] width 168 height 34
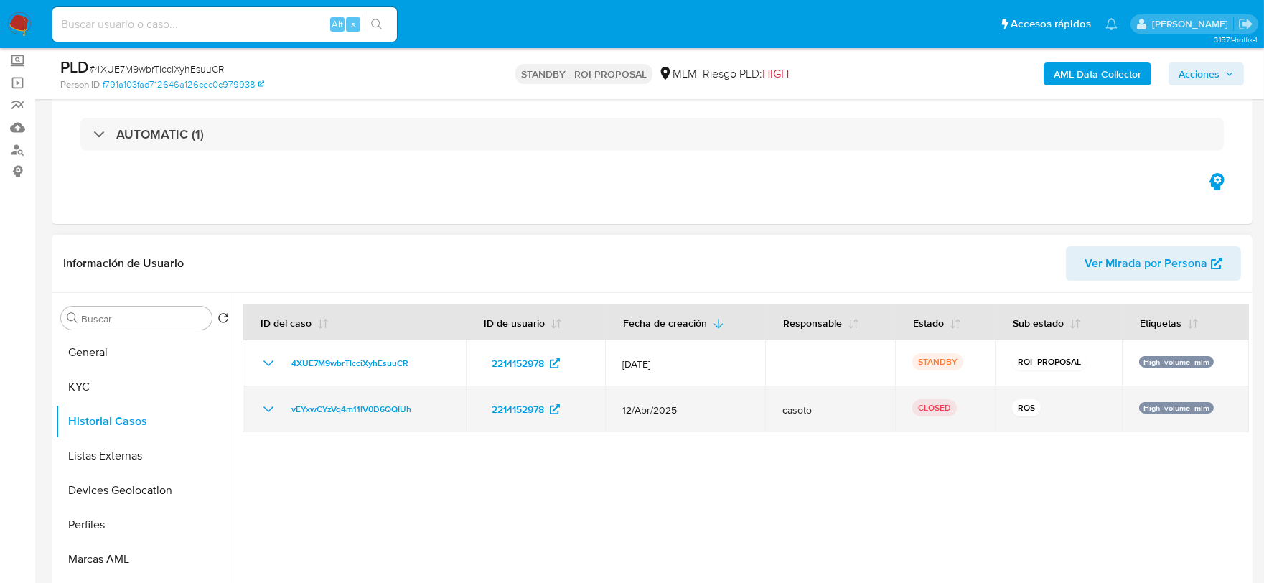
click at [267, 406] on icon "Mostrar/Ocultar" at bounding box center [268, 409] width 17 height 17
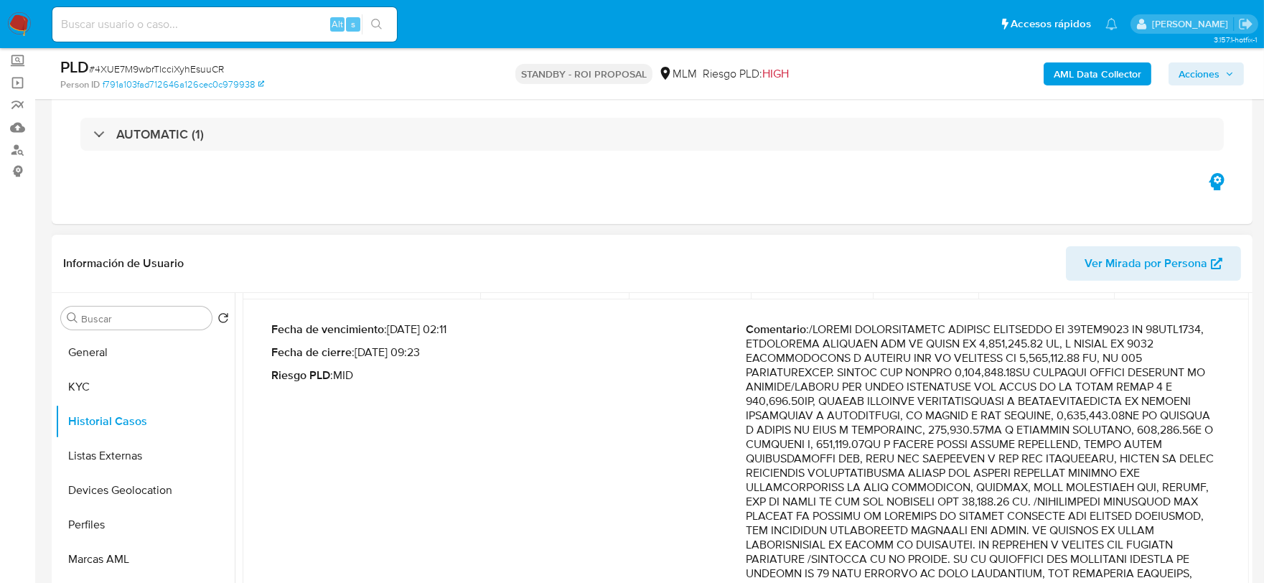
scroll to position [159, 0]
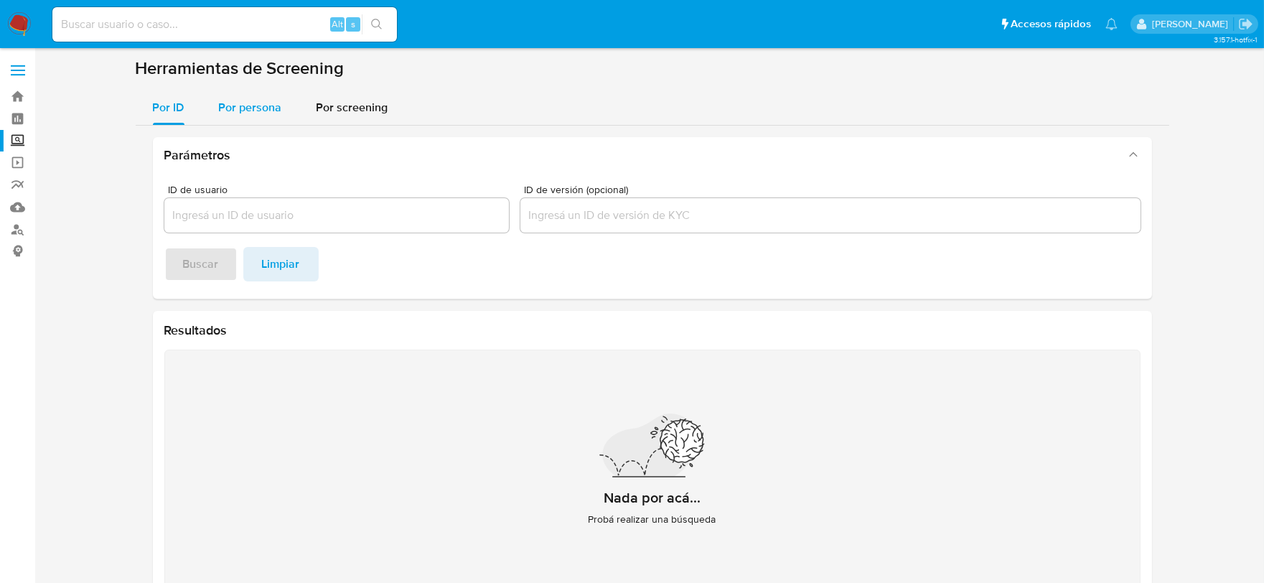
click at [248, 92] on div "Por persona" at bounding box center [250, 107] width 63 height 34
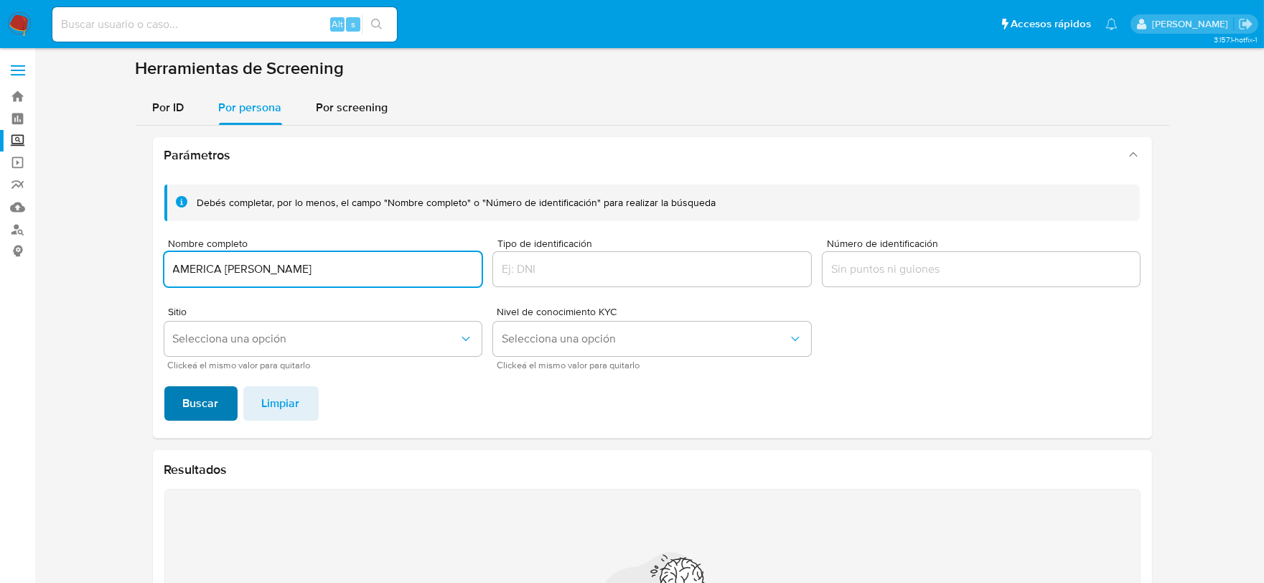
type input "AMERICA MARIA PERALTA CASTRO"
click at [203, 401] on span "Buscar" at bounding box center [201, 404] width 36 height 32
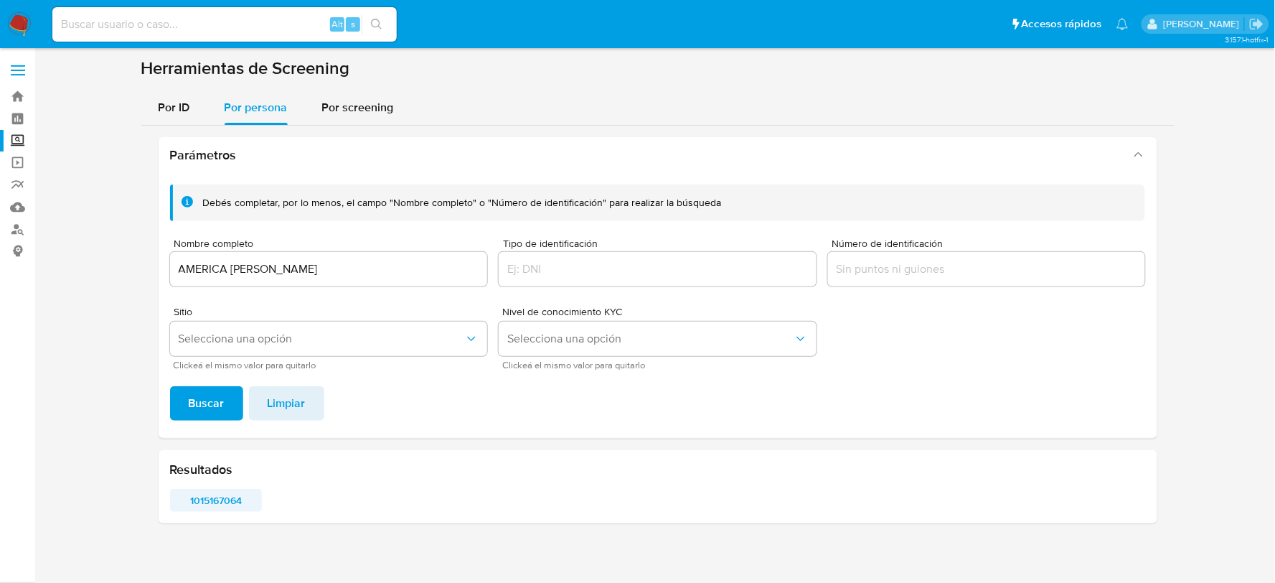
click at [213, 503] on span "1015167064" at bounding box center [216, 500] width 72 height 20
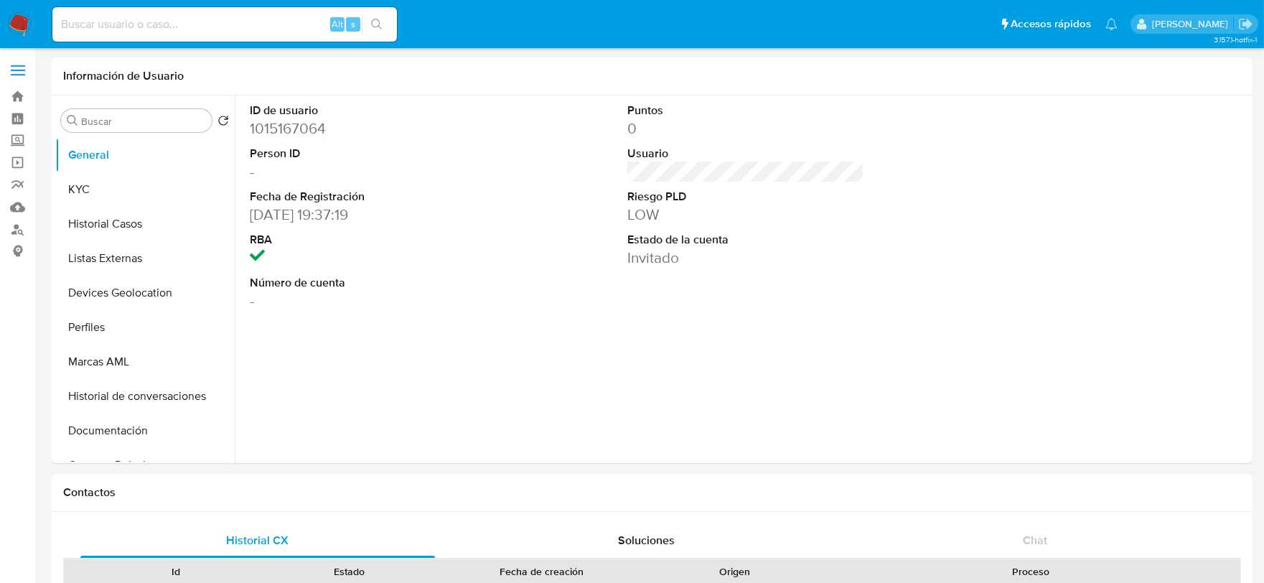
select select "10"
click at [88, 192] on button "KYC" at bounding box center [139, 189] width 168 height 34
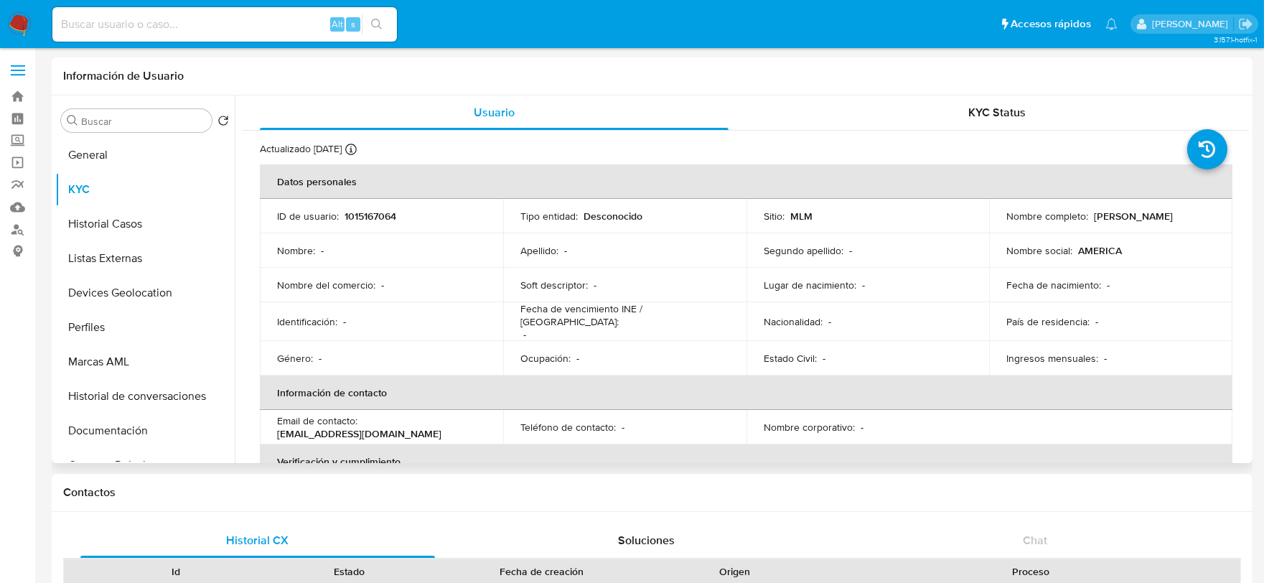
scroll to position [159, 0]
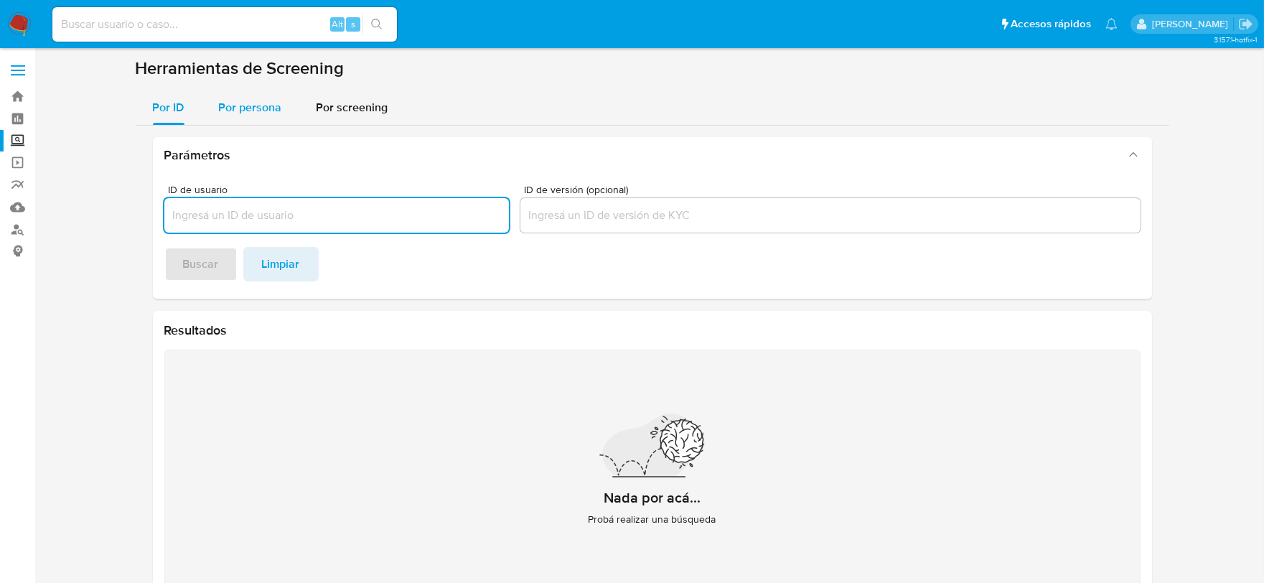
click at [244, 100] on span "Por persona" at bounding box center [250, 107] width 63 height 17
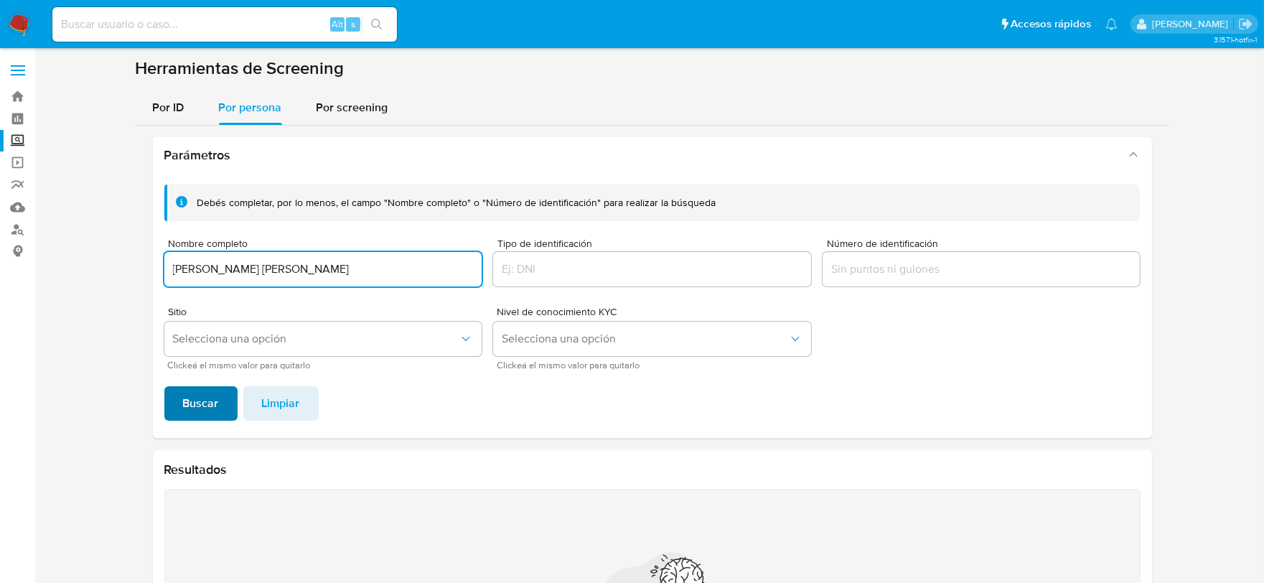
type input "[PERSON_NAME] [PERSON_NAME]"
click at [212, 411] on span "Buscar" at bounding box center [201, 404] width 36 height 32
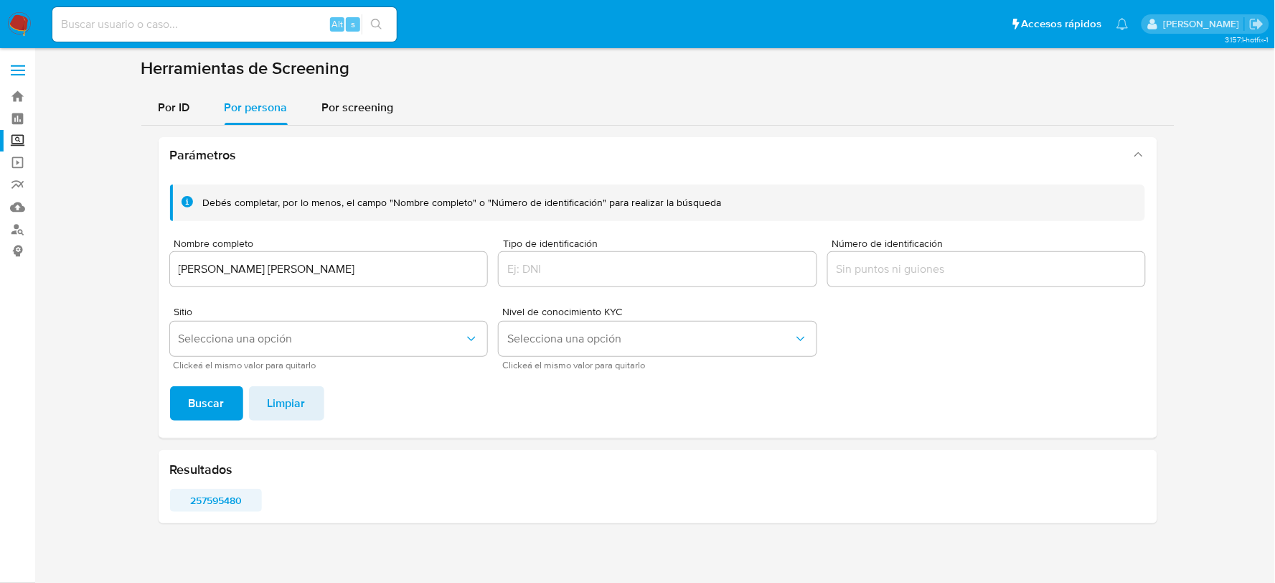
click at [220, 500] on span "257595480" at bounding box center [216, 500] width 72 height 20
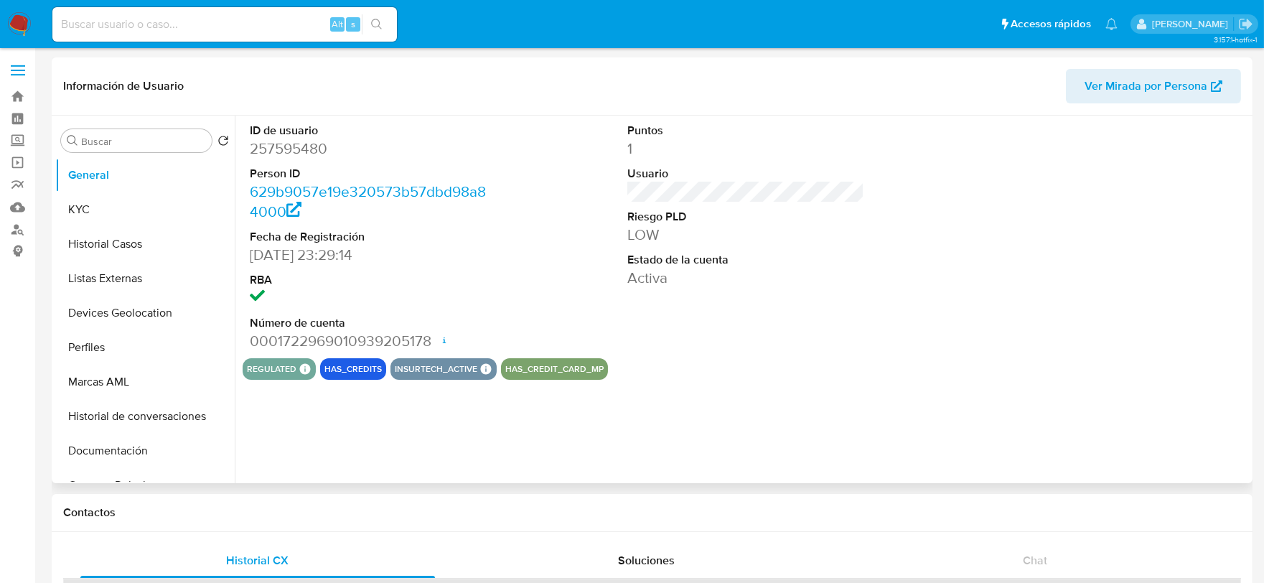
select select "10"
click at [152, 196] on button "KYC" at bounding box center [139, 209] width 168 height 34
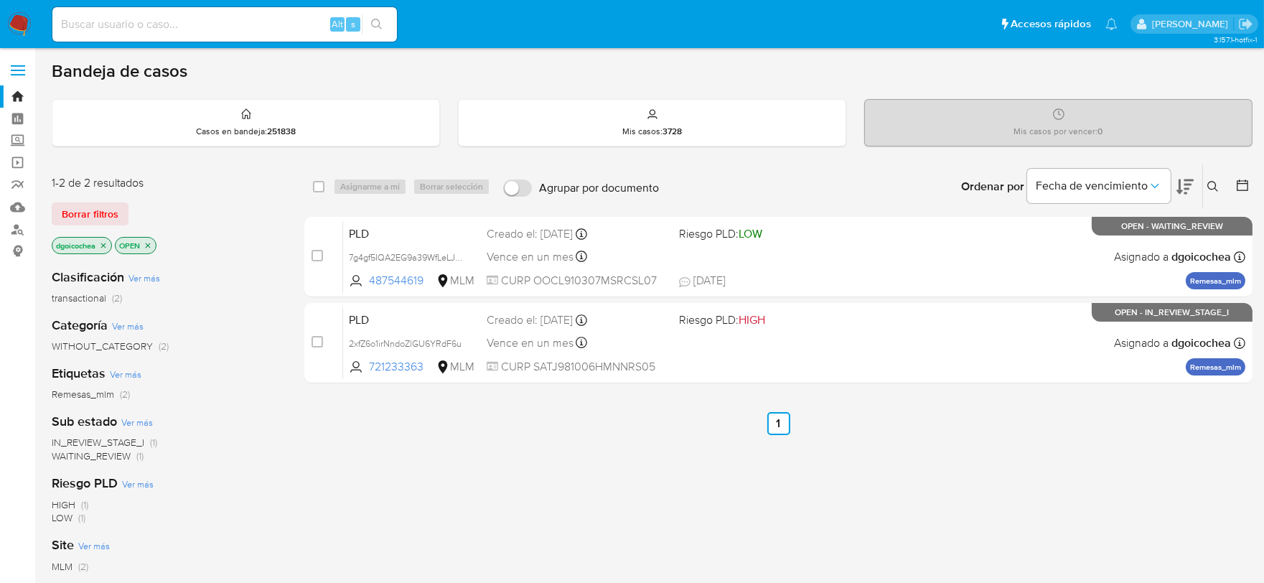
click at [1212, 182] on icon at bounding box center [1212, 186] width 11 height 11
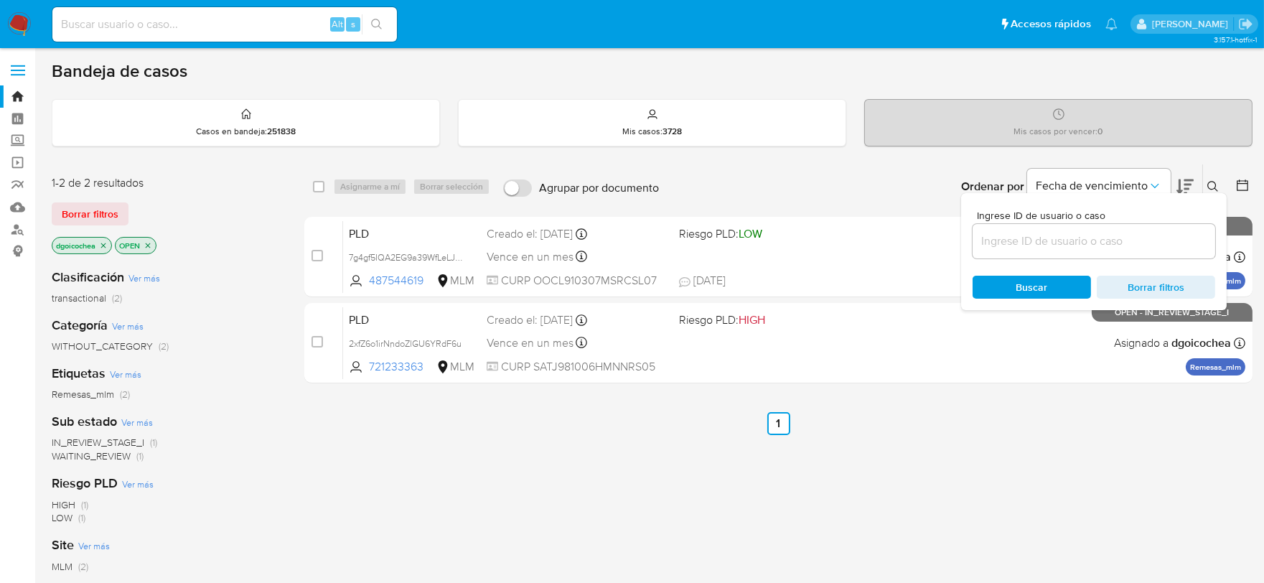
click at [1102, 246] on input at bounding box center [1094, 241] width 243 height 19
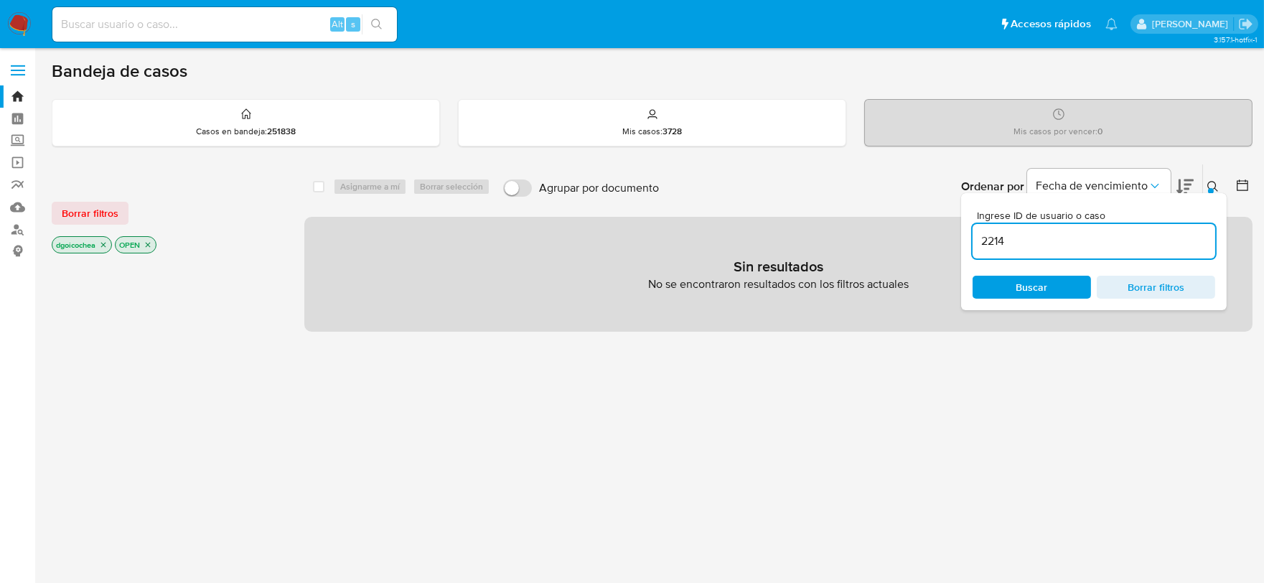
click at [1102, 246] on input "2214" at bounding box center [1094, 241] width 243 height 19
type input "2214152978"
click at [75, 200] on div "Borrar filtros dgoicochea OPEN" at bounding box center [167, 215] width 230 height 81
click at [85, 207] on span "Borrar filtros" at bounding box center [90, 213] width 57 height 20
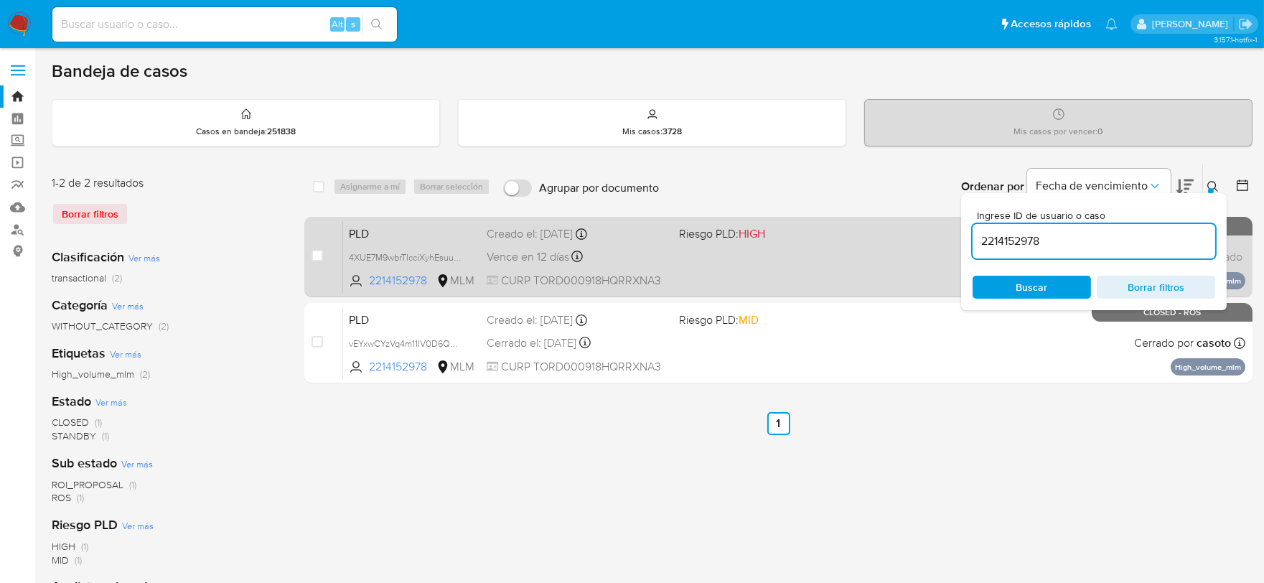
click at [359, 225] on span "PLD" at bounding box center [412, 232] width 126 height 19
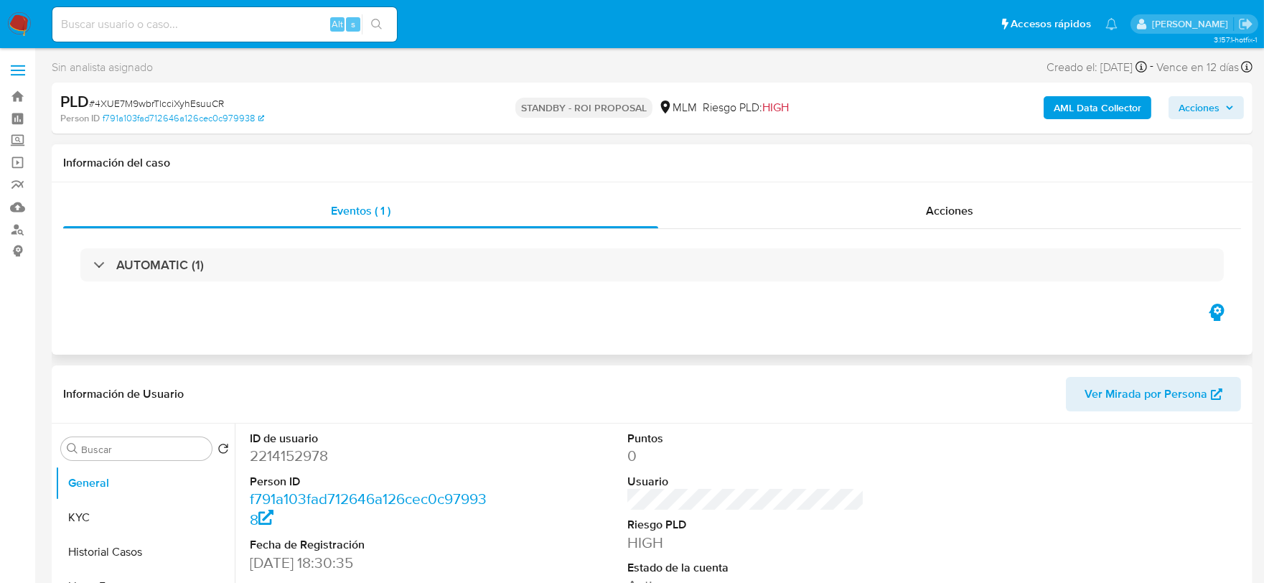
select select "10"
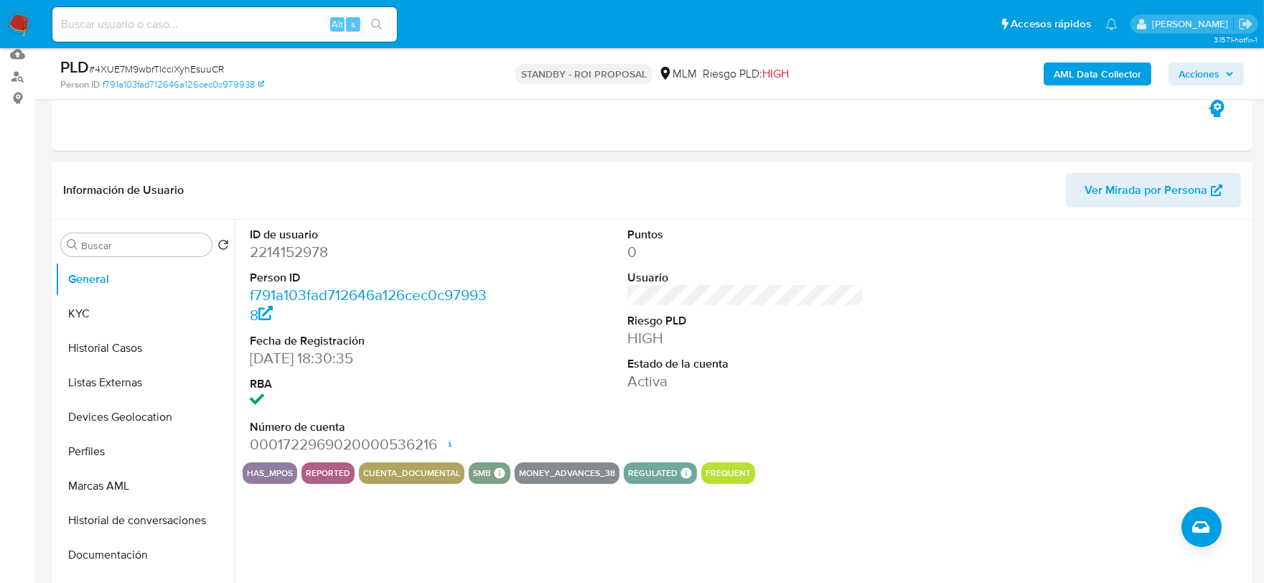
scroll to position [159, 0]
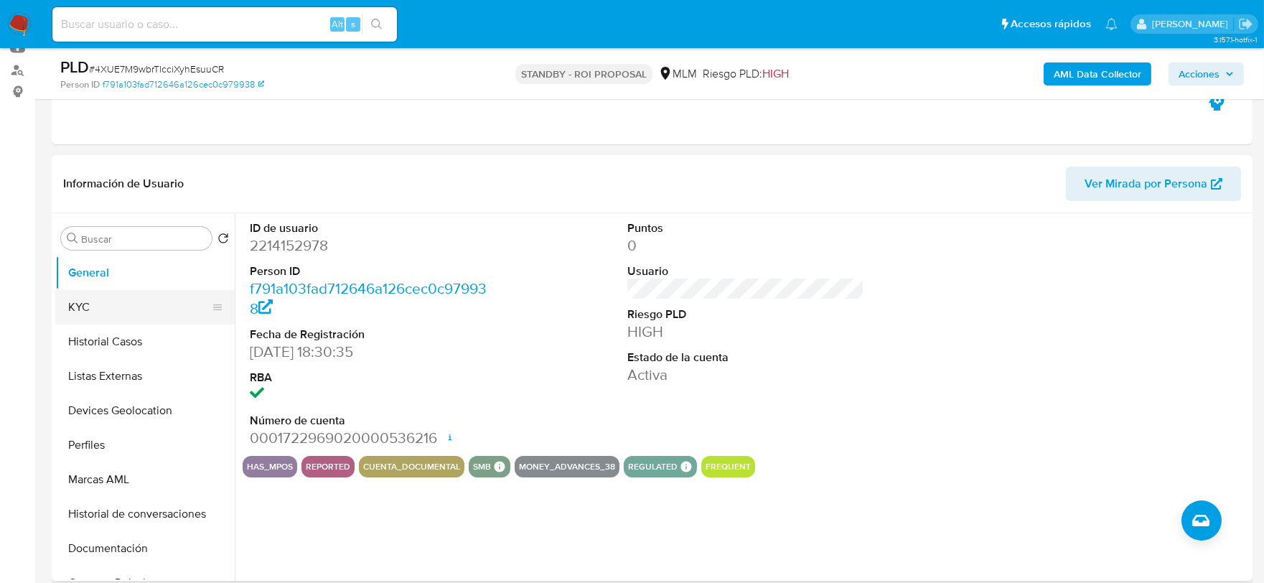
click at [122, 296] on button "KYC" at bounding box center [139, 307] width 168 height 34
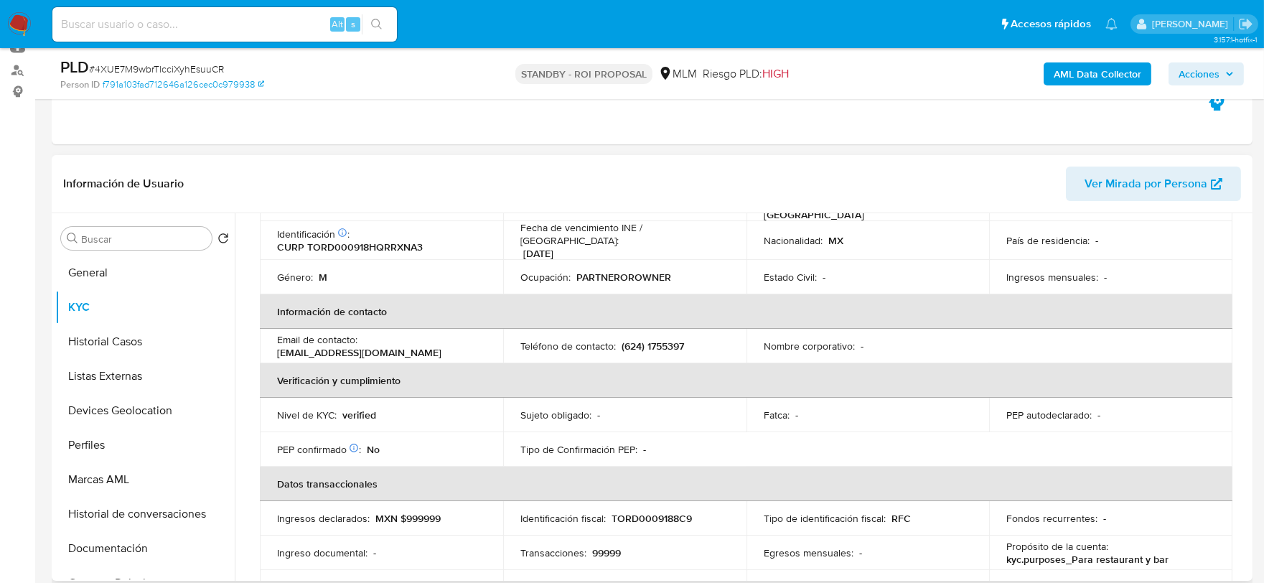
scroll to position [239, 0]
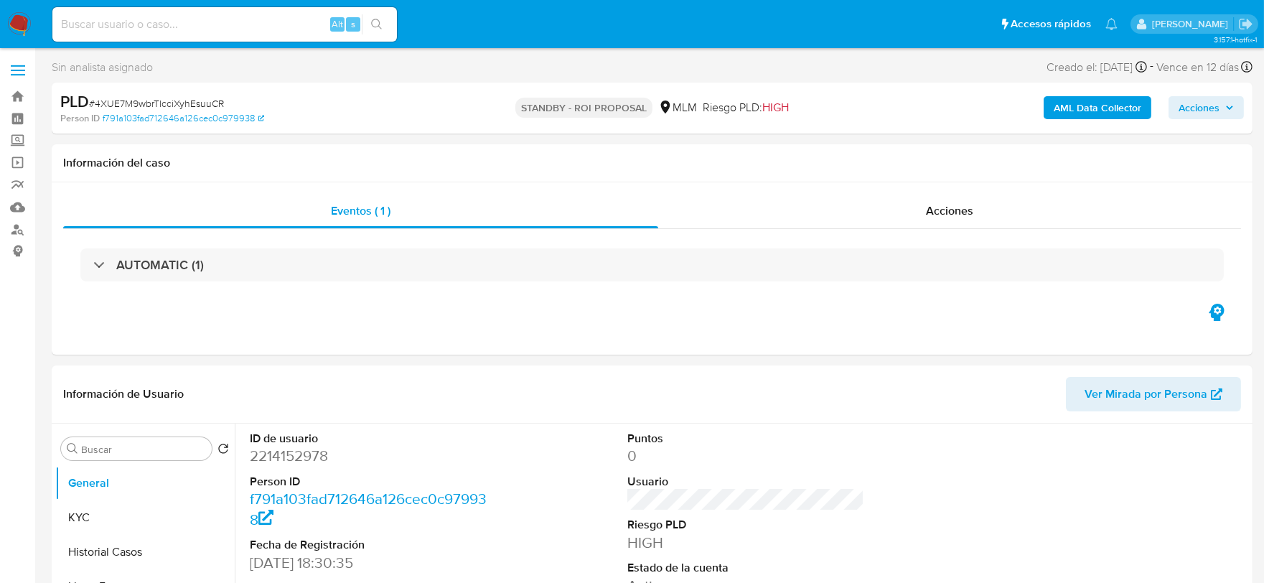
select select "10"
click at [147, 15] on input at bounding box center [224, 24] width 345 height 19
paste input "1962579002"
type input "1962579002"
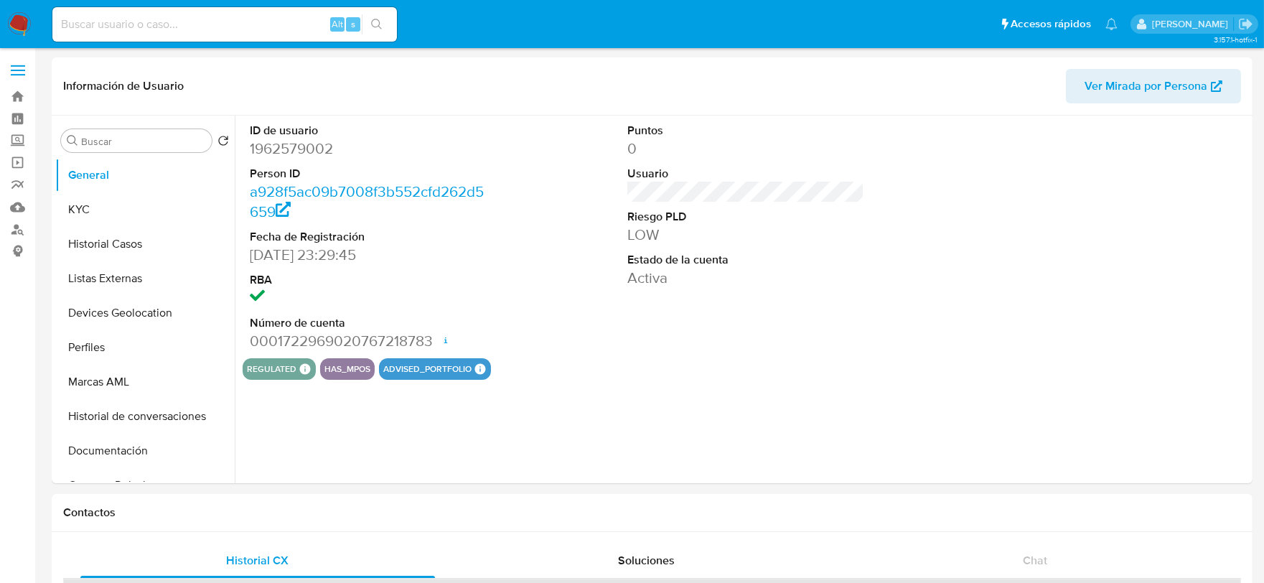
select select "10"
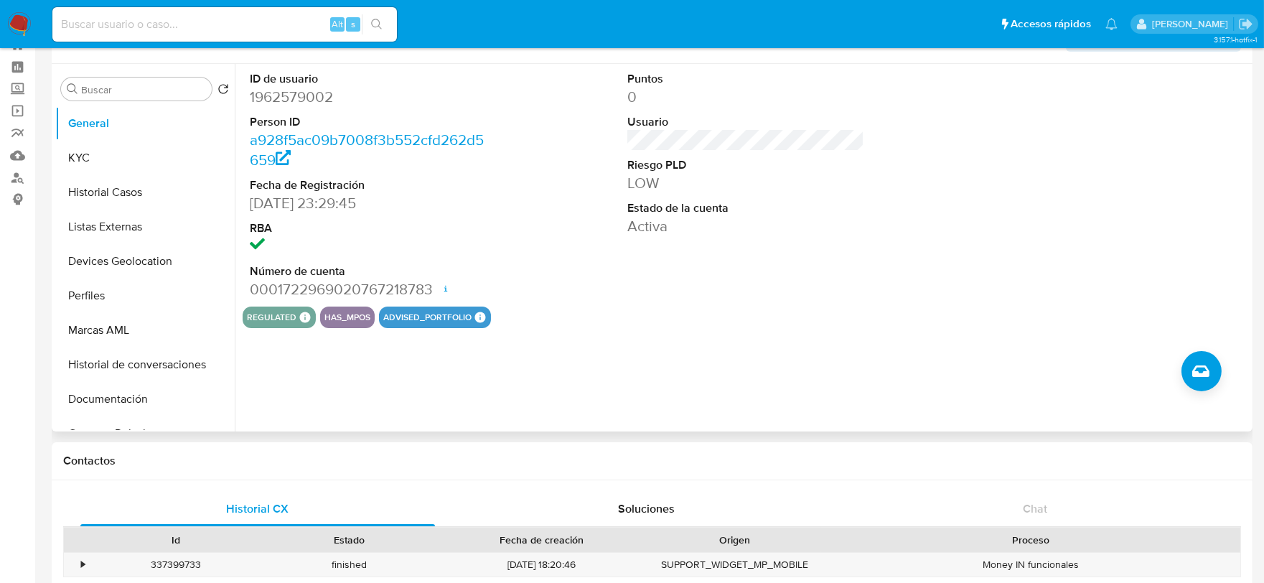
scroll to position [80, 0]
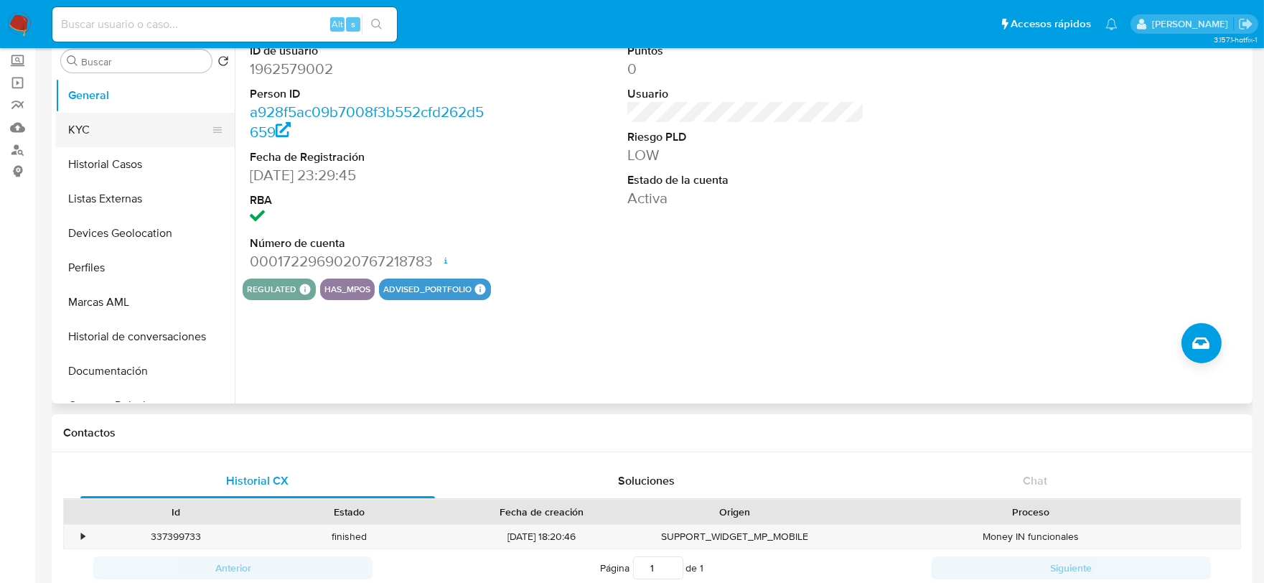
click at [74, 133] on button "KYC" at bounding box center [139, 130] width 168 height 34
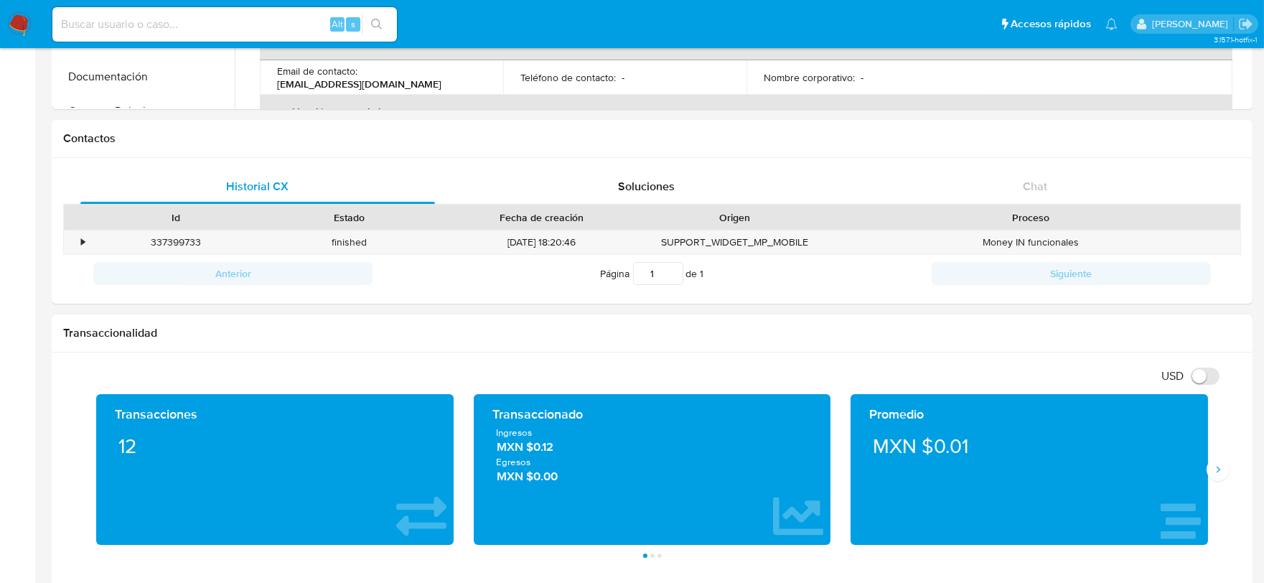
scroll to position [159, 0]
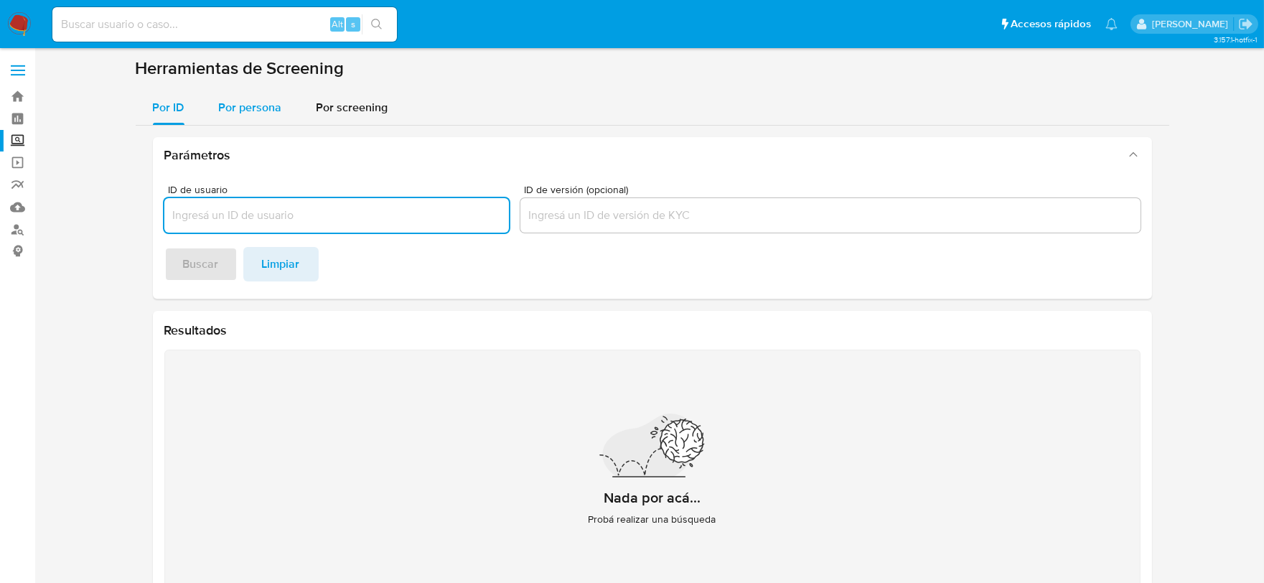
click at [249, 105] on span "Por persona" at bounding box center [250, 107] width 63 height 17
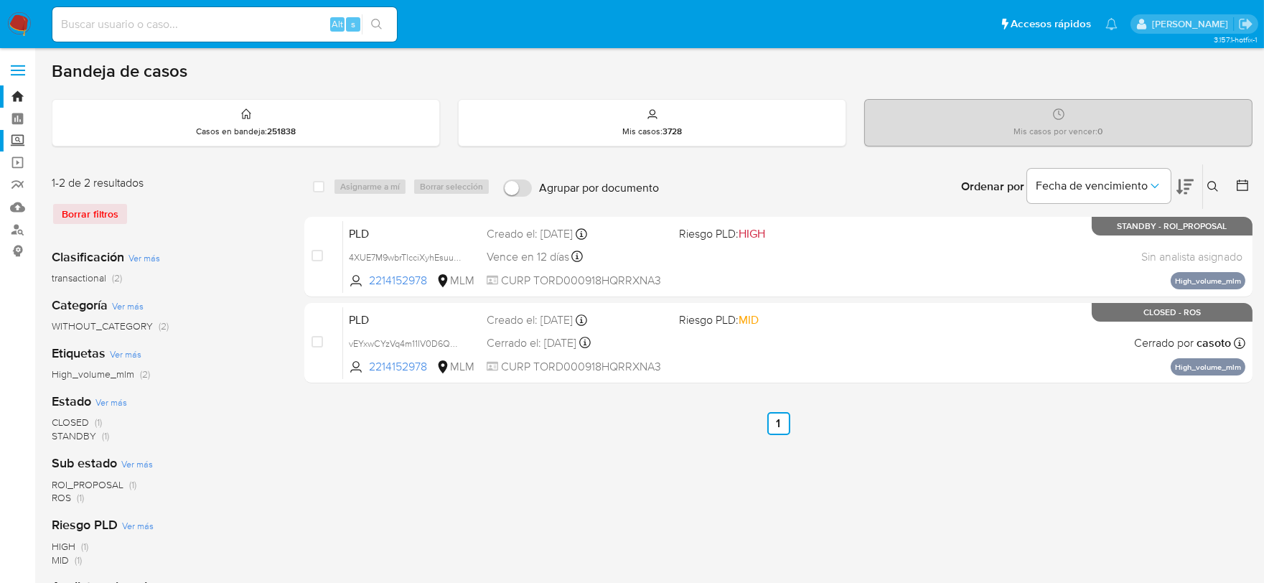
click at [16, 137] on label "Screening" at bounding box center [85, 141] width 171 height 22
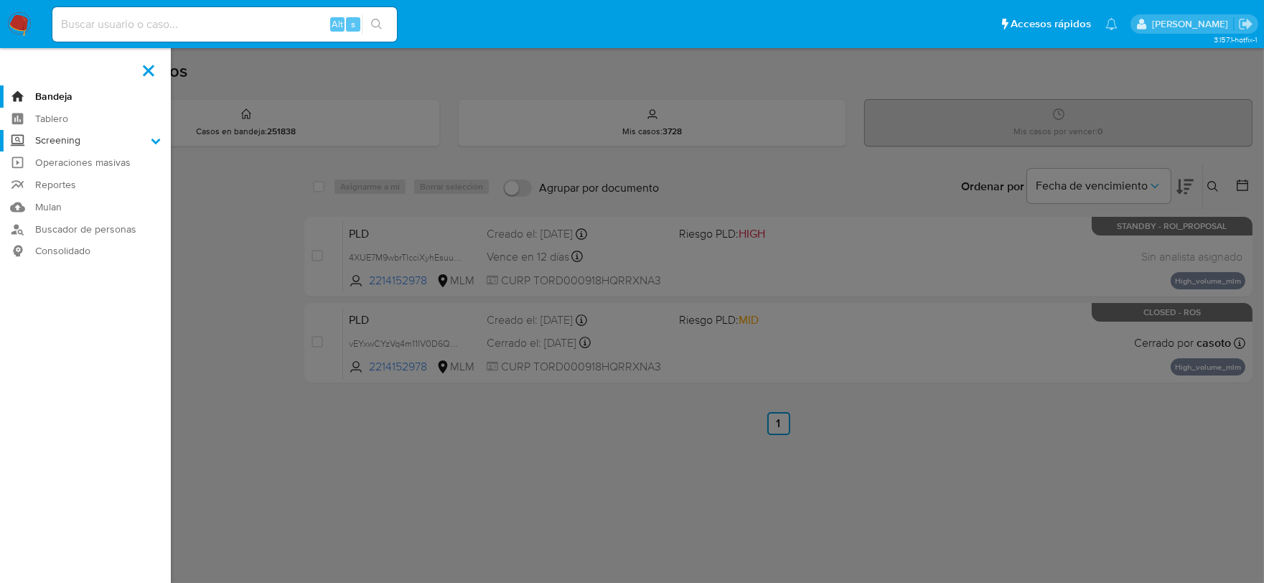
click at [0, 0] on input "Screening" at bounding box center [0, 0] width 0 height 0
click at [63, 194] on link "Herramientas" at bounding box center [85, 197] width 171 height 18
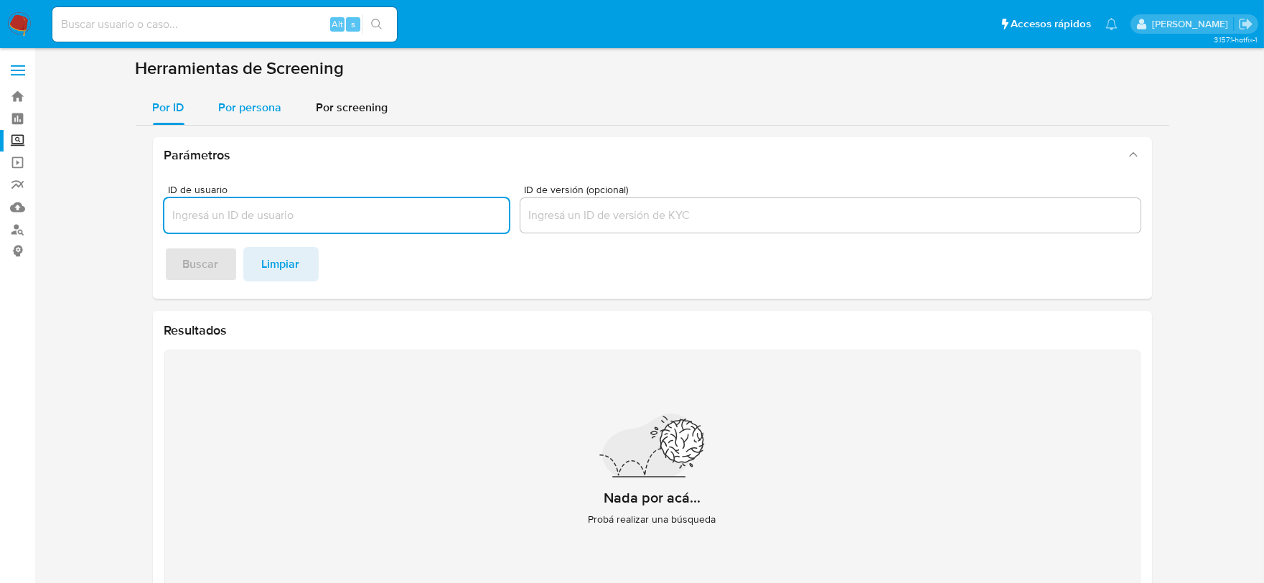
click at [243, 106] on span "Por persona" at bounding box center [250, 107] width 63 height 17
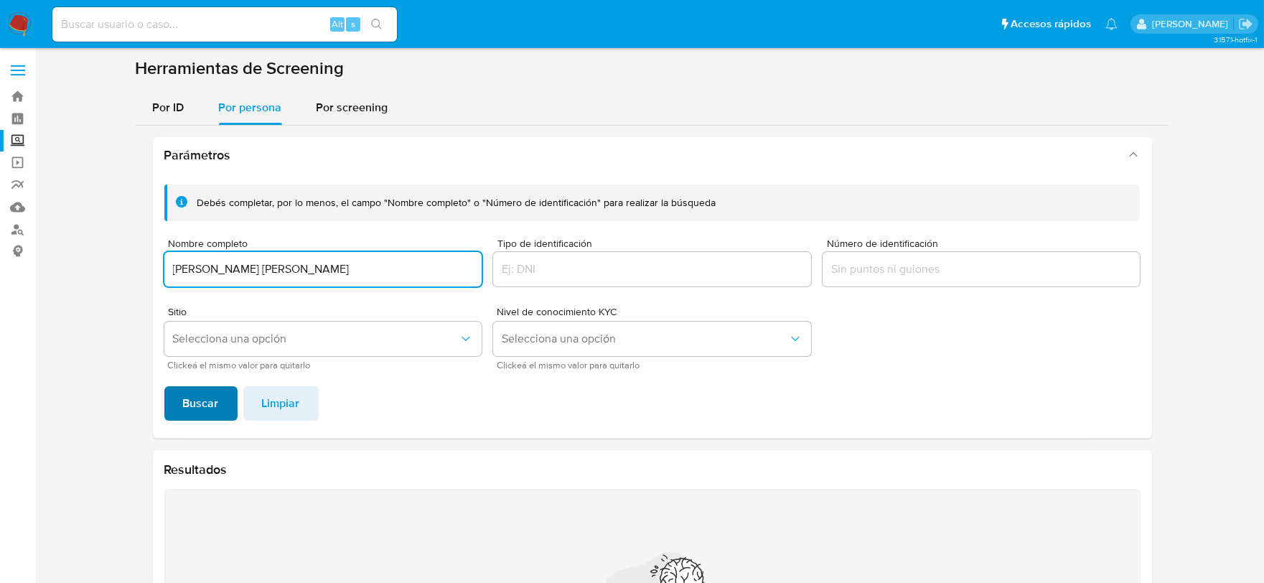
type input "[PERSON_NAME] [PERSON_NAME]"
click at [223, 404] on button "Buscar" at bounding box center [200, 403] width 73 height 34
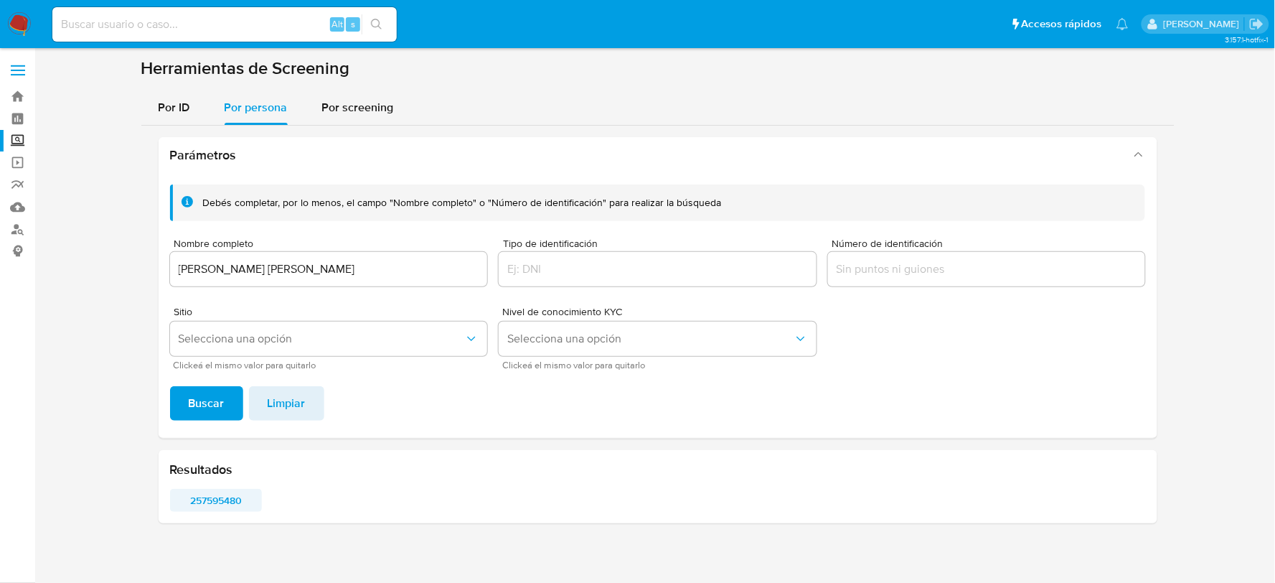
click at [223, 496] on span "257595480" at bounding box center [216, 500] width 72 height 20
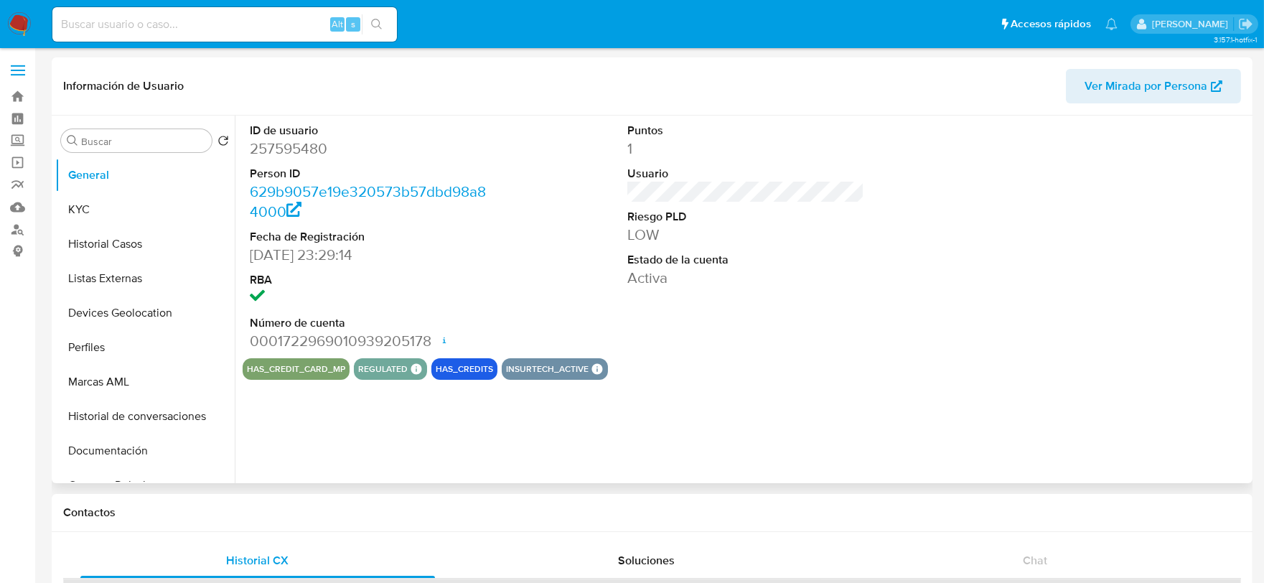
select select "10"
click at [105, 205] on button "KYC" at bounding box center [139, 209] width 168 height 34
